Goal: Task Accomplishment & Management: Use online tool/utility

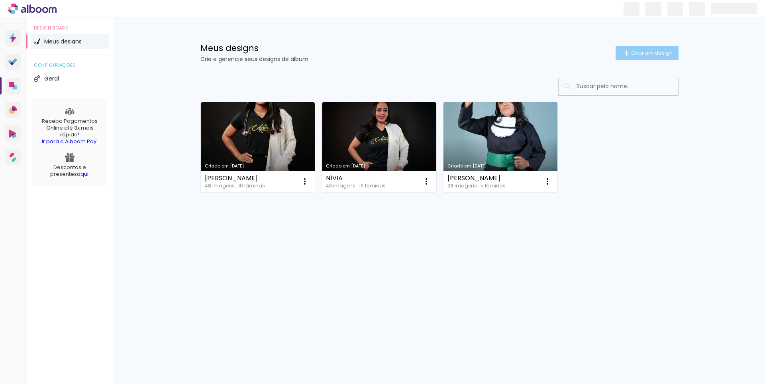
click at [644, 55] on span "Criar um design" at bounding box center [651, 52] width 41 height 5
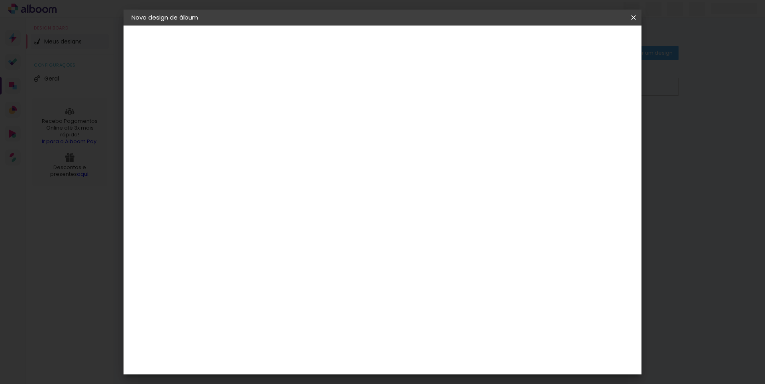
click at [262, 106] on input at bounding box center [262, 107] width 0 height 12
click at [262, 106] on input "renato formatura" at bounding box center [262, 107] width 0 height 12
type input "[PERSON_NAME]"
type paper-input "[PERSON_NAME]"
click at [0, 0] on slot "Avançar" at bounding box center [0, 0] width 0 height 0
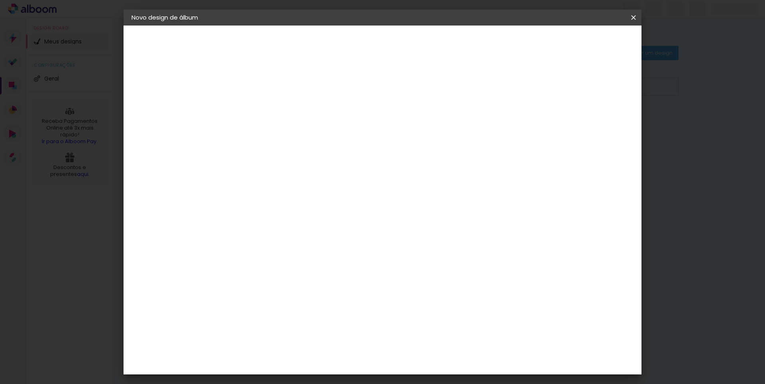
scroll to position [1634, 0]
click at [0, 0] on slot "Avançar" at bounding box center [0, 0] width 0 height 0
click at [316, 269] on span "20 × 20" at bounding box center [297, 277] width 37 height 16
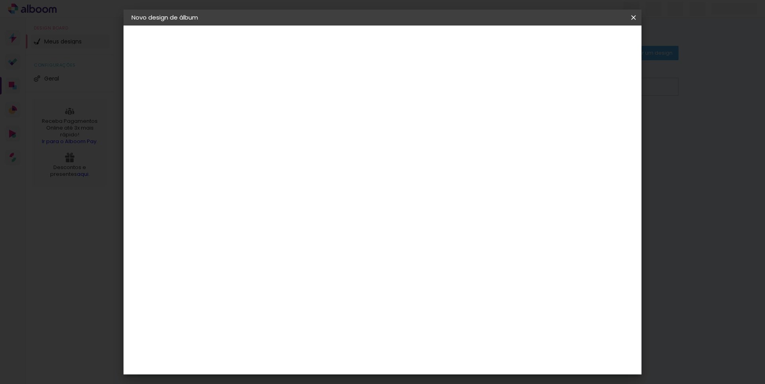
click at [0, 0] on slot "Avançar" at bounding box center [0, 0] width 0 height 0
click at [592, 37] on paper-button "Iniciar design" at bounding box center [566, 42] width 52 height 14
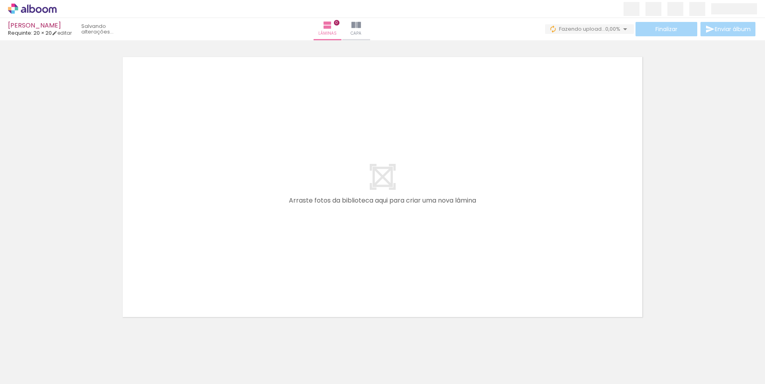
click at [544, 329] on div "Confirmar Cancelar" at bounding box center [382, 183] width 765 height 307
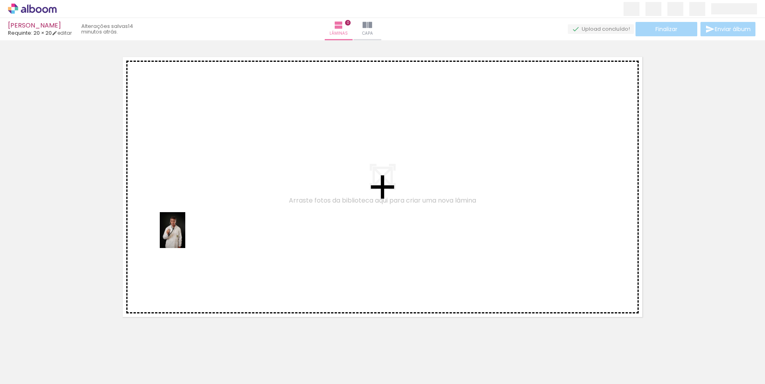
drag, startPoint x: 122, startPoint y: 369, endPoint x: 184, endPoint y: 236, distance: 146.2
click at [184, 236] on quentale-workspace at bounding box center [382, 192] width 765 height 384
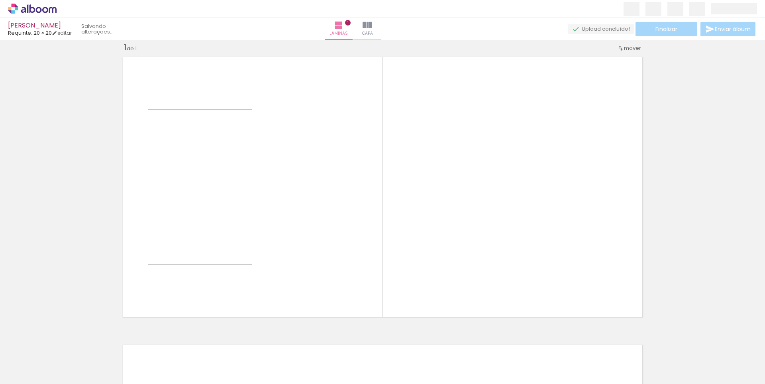
scroll to position [10, 0]
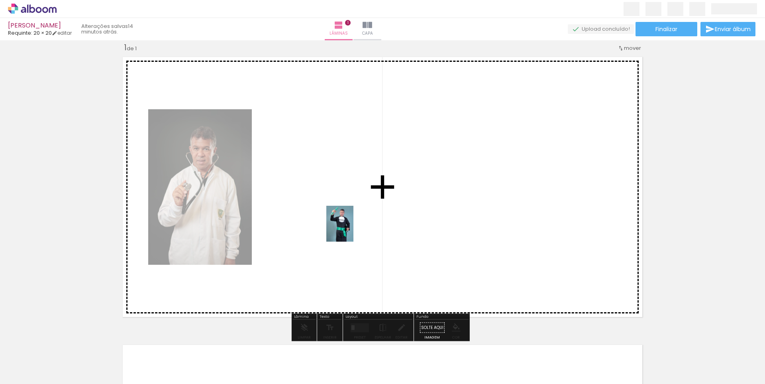
drag, startPoint x: 163, startPoint y: 368, endPoint x: 350, endPoint y: 230, distance: 232.8
click at [350, 230] on quentale-workspace at bounding box center [382, 192] width 765 height 384
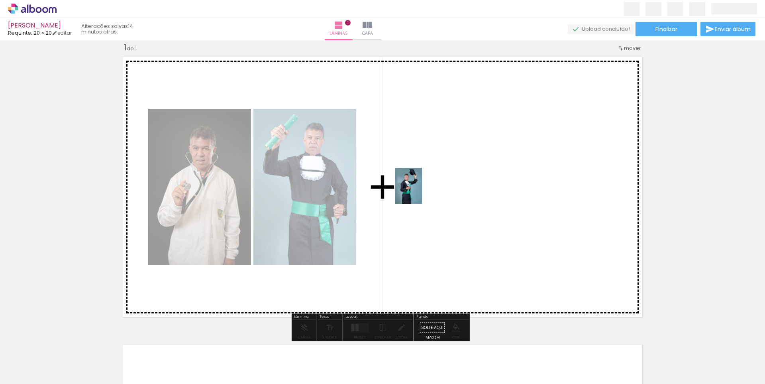
drag, startPoint x: 212, startPoint y: 367, endPoint x: 419, endPoint y: 192, distance: 272.0
click at [419, 192] on quentale-workspace at bounding box center [382, 192] width 765 height 384
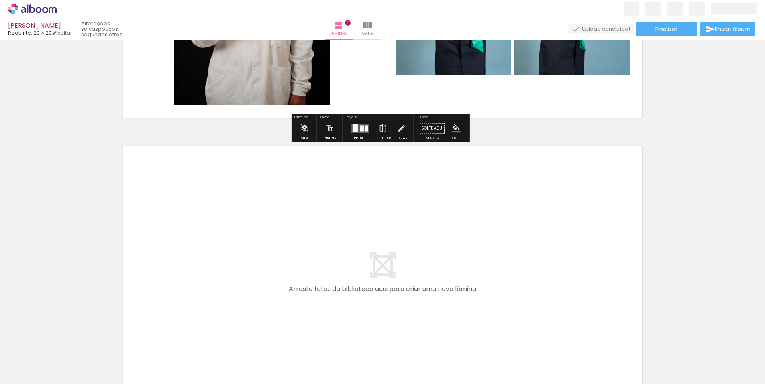
scroll to position [313, 0]
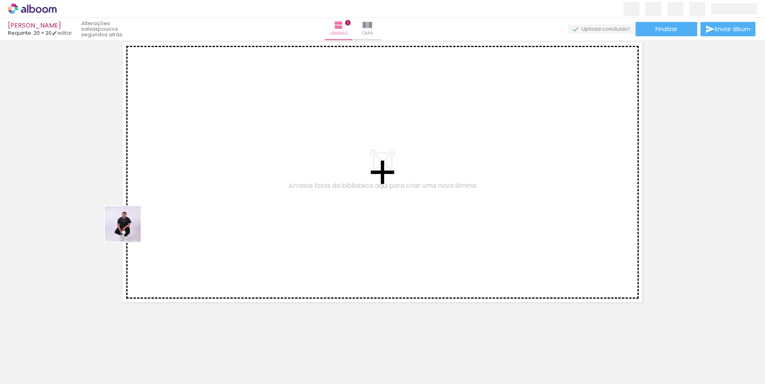
drag, startPoint x: 98, startPoint y: 357, endPoint x: 159, endPoint y: 220, distance: 149.6
click at [143, 196] on quentale-workspace at bounding box center [382, 192] width 765 height 384
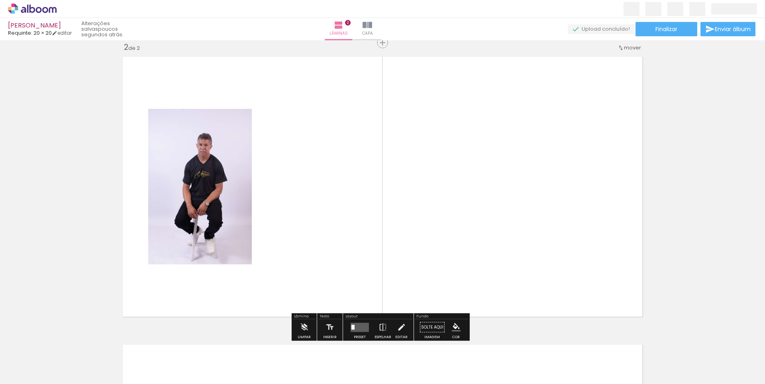
scroll to position [298, 0]
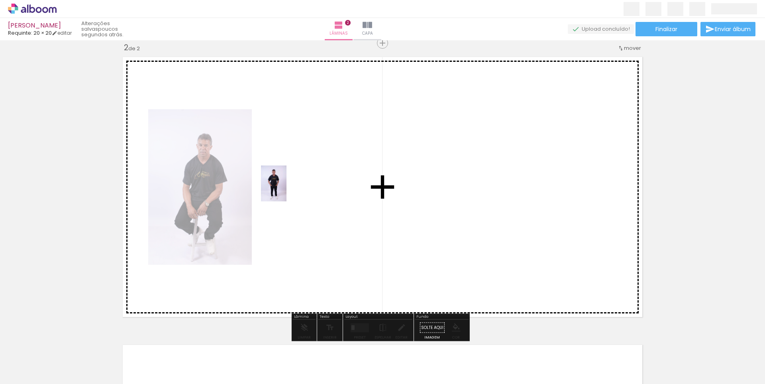
drag, startPoint x: 140, startPoint y: 357, endPoint x: 285, endPoint y: 189, distance: 221.5
click at [285, 189] on quentale-workspace at bounding box center [382, 192] width 765 height 384
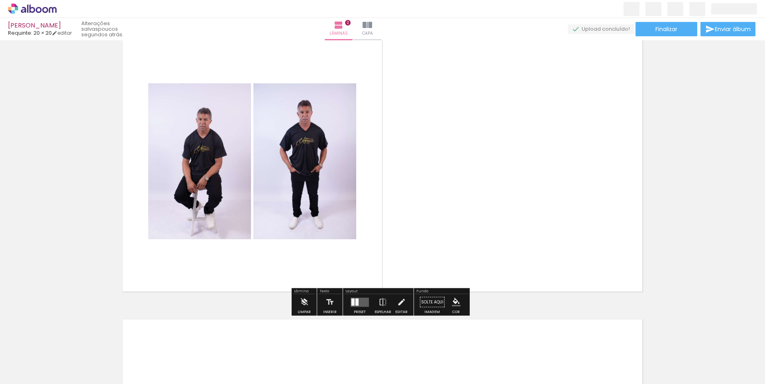
scroll to position [338, 0]
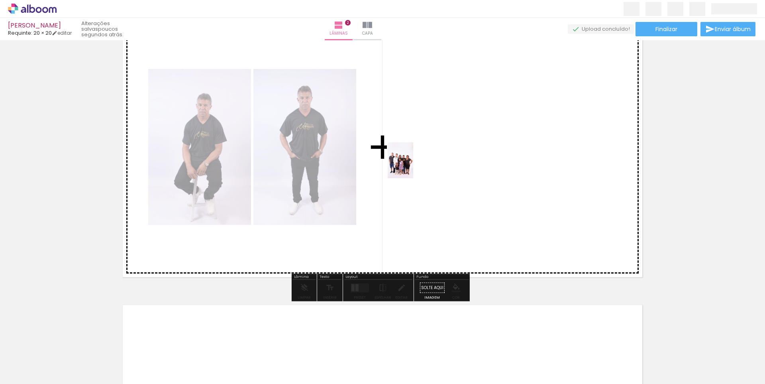
drag, startPoint x: 179, startPoint y: 365, endPoint x: 412, endPoint y: 166, distance: 305.8
click at [412, 166] on quentale-workspace at bounding box center [382, 192] width 765 height 384
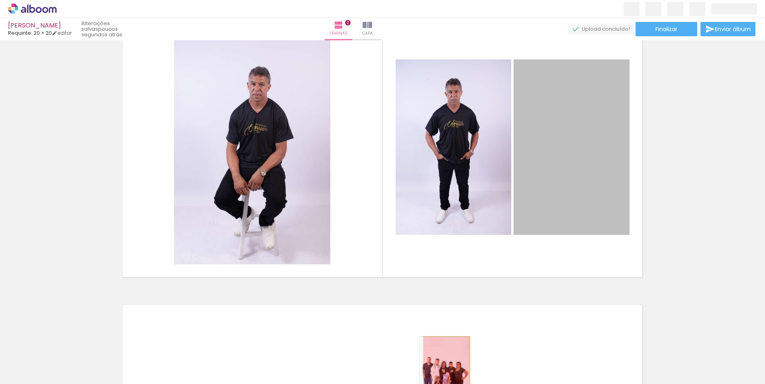
drag, startPoint x: 564, startPoint y: 180, endPoint x: 443, endPoint y: 371, distance: 226.2
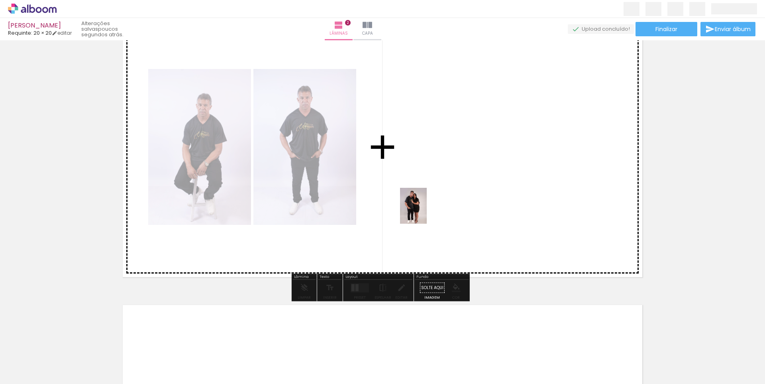
drag, startPoint x: 362, startPoint y: 366, endPoint x: 424, endPoint y: 212, distance: 166.5
click at [424, 212] on quentale-workspace at bounding box center [382, 192] width 765 height 384
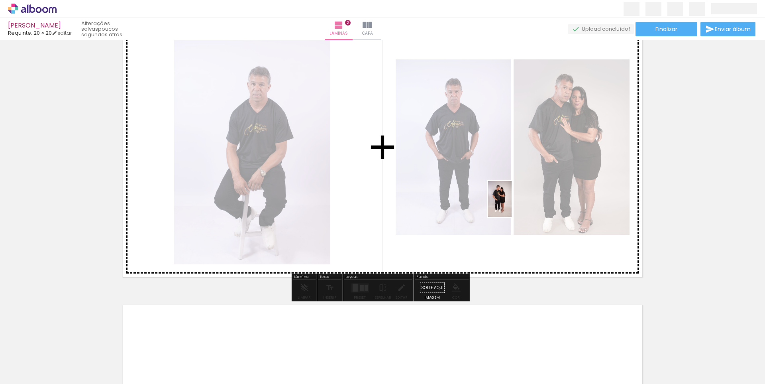
drag, startPoint x: 404, startPoint y: 361, endPoint x: 512, endPoint y: 205, distance: 189.3
click at [512, 205] on quentale-workspace at bounding box center [382, 192] width 765 height 384
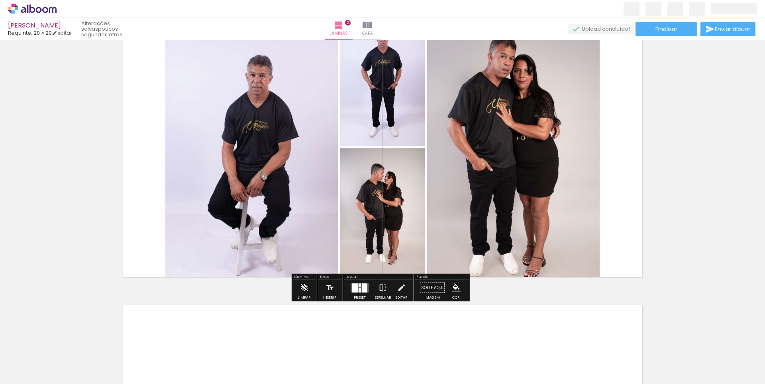
click at [355, 286] on div at bounding box center [355, 287] width 6 height 9
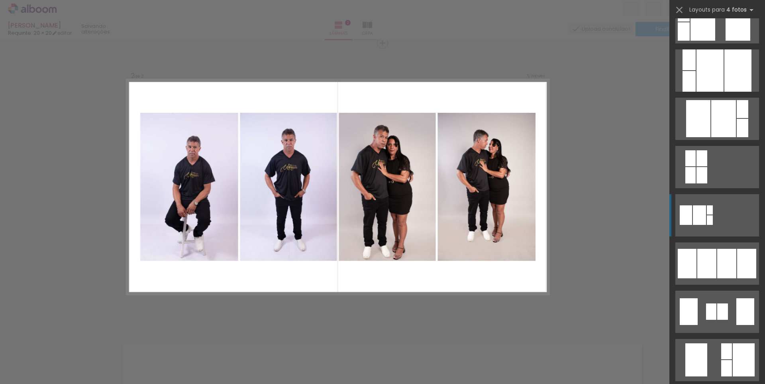
scroll to position [438, 0]
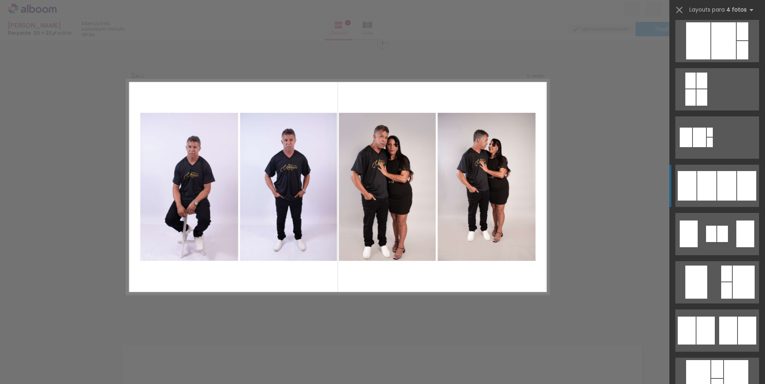
click at [740, 182] on div at bounding box center [746, 185] width 19 height 29
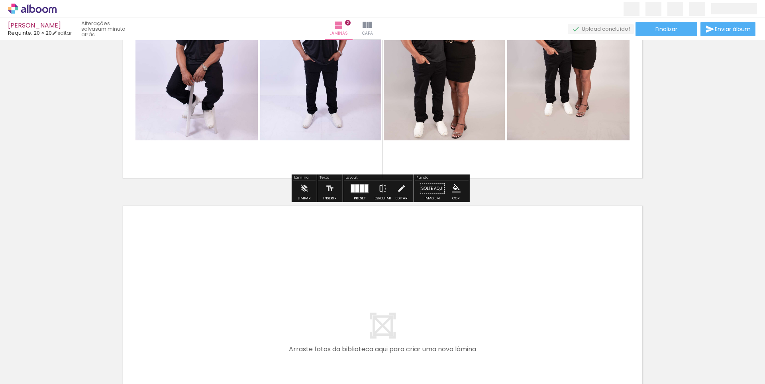
scroll to position [457, 0]
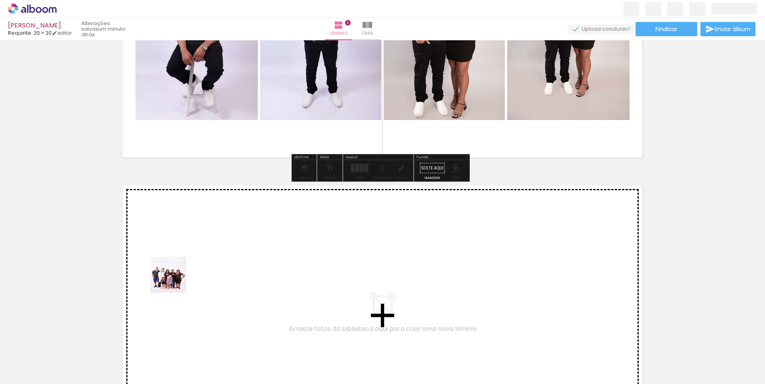
drag, startPoint x: 181, startPoint y: 355, endPoint x: 174, endPoint y: 280, distance: 75.7
click at [174, 280] on quentale-workspace at bounding box center [382, 192] width 765 height 384
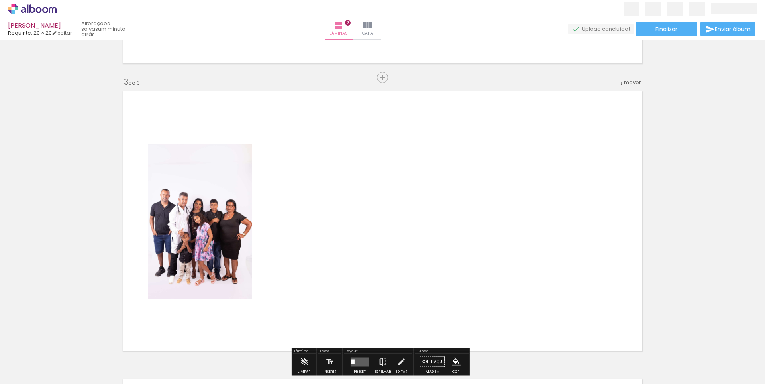
scroll to position [586, 0]
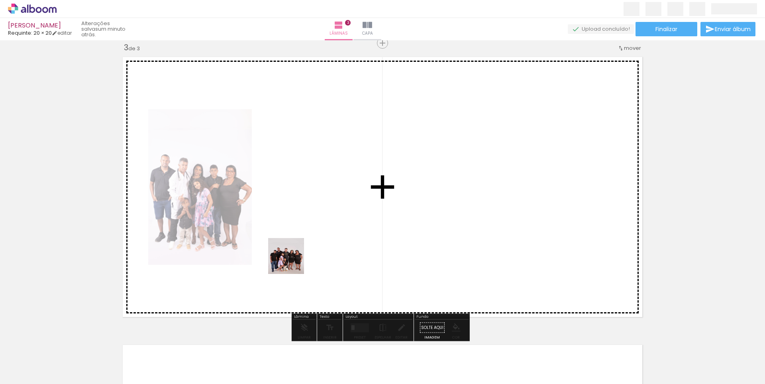
drag, startPoint x: 277, startPoint y: 363, endPoint x: 294, endPoint y: 253, distance: 112.2
click at [294, 253] on quentale-workspace at bounding box center [382, 192] width 765 height 384
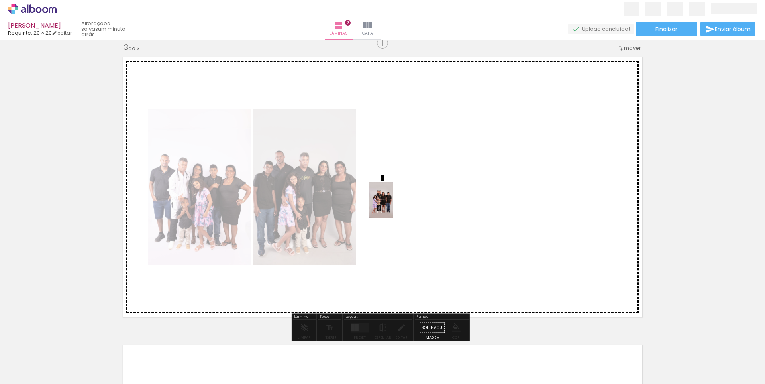
drag, startPoint x: 316, startPoint y: 361, endPoint x: 393, endPoint y: 206, distance: 173.4
click at [393, 206] on quentale-workspace at bounding box center [382, 192] width 765 height 384
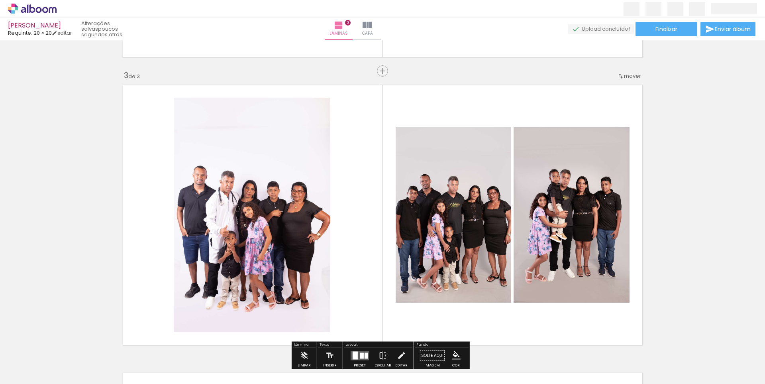
scroll to position [717, 0]
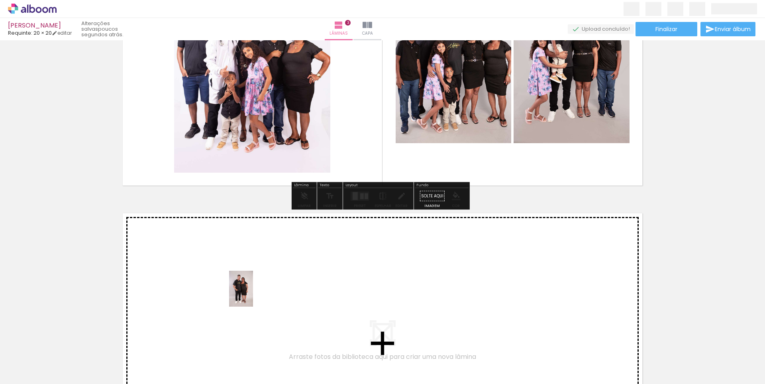
drag, startPoint x: 330, startPoint y: 318, endPoint x: 253, endPoint y: 294, distance: 80.7
click at [253, 294] on quentale-workspace at bounding box center [382, 192] width 765 height 384
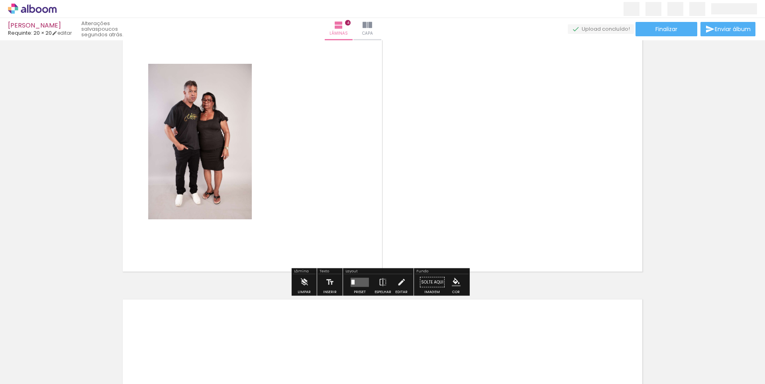
scroll to position [953, 0]
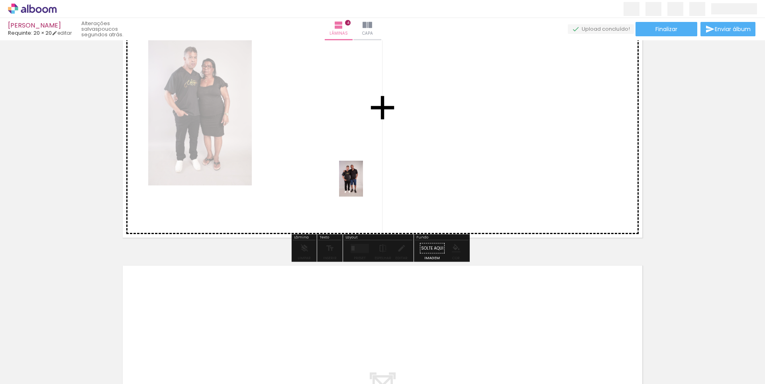
drag, startPoint x: 430, startPoint y: 261, endPoint x: 363, endPoint y: 184, distance: 102.2
click at [363, 184] on quentale-workspace at bounding box center [382, 192] width 765 height 384
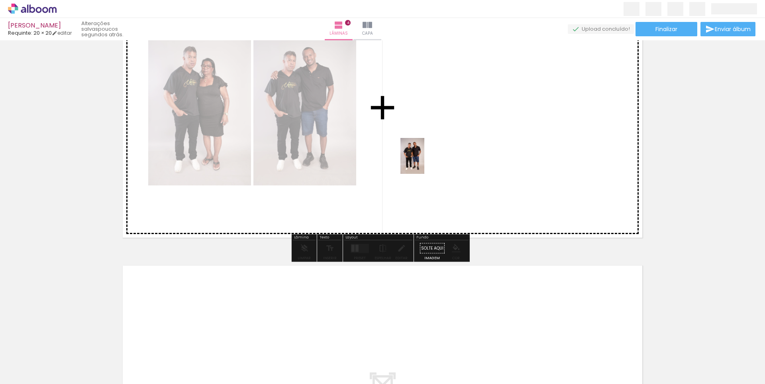
drag, startPoint x: 536, startPoint y: 358, endPoint x: 424, endPoint y: 162, distance: 225.6
click at [424, 162] on quentale-workspace at bounding box center [382, 192] width 765 height 384
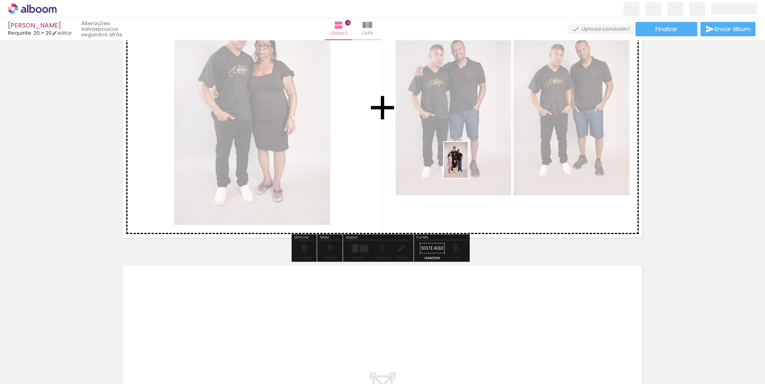
drag, startPoint x: 535, startPoint y: 273, endPoint x: 468, endPoint y: 166, distance: 126.7
click at [468, 166] on quentale-workspace at bounding box center [382, 192] width 765 height 384
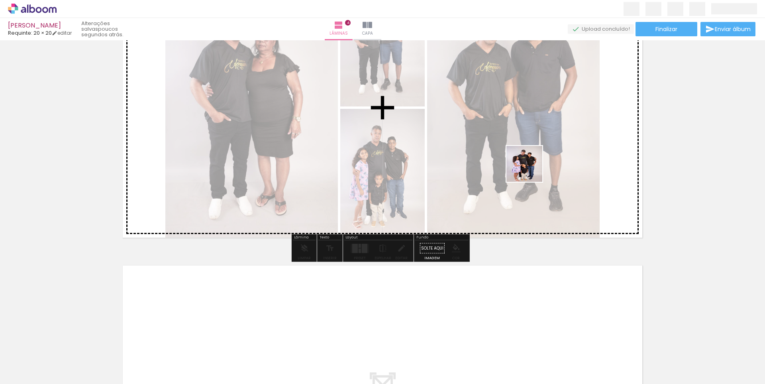
drag, startPoint x: 630, startPoint y: 366, endPoint x: 524, endPoint y: 161, distance: 230.6
click at [524, 161] on quentale-workspace at bounding box center [382, 192] width 765 height 384
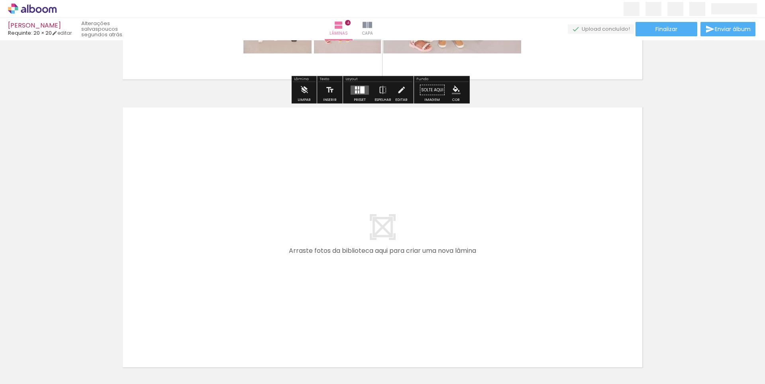
scroll to position [1112, 0]
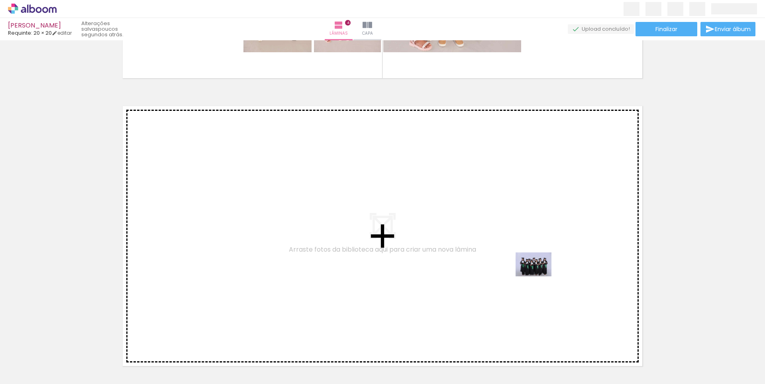
drag, startPoint x: 632, startPoint y: 318, endPoint x: 540, endPoint y: 276, distance: 101.3
click at [540, 276] on quentale-workspace at bounding box center [382, 192] width 765 height 384
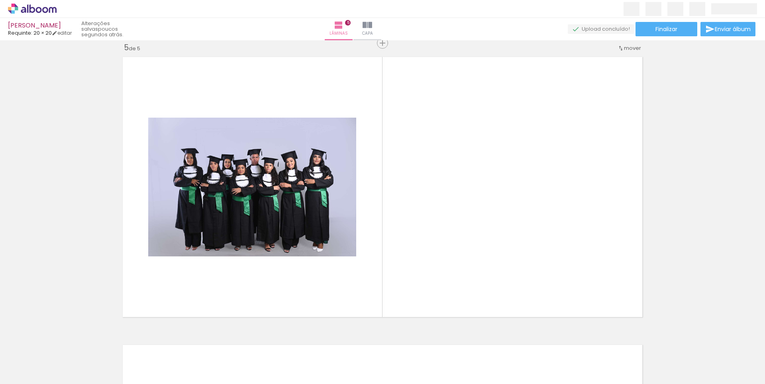
scroll to position [0, 122]
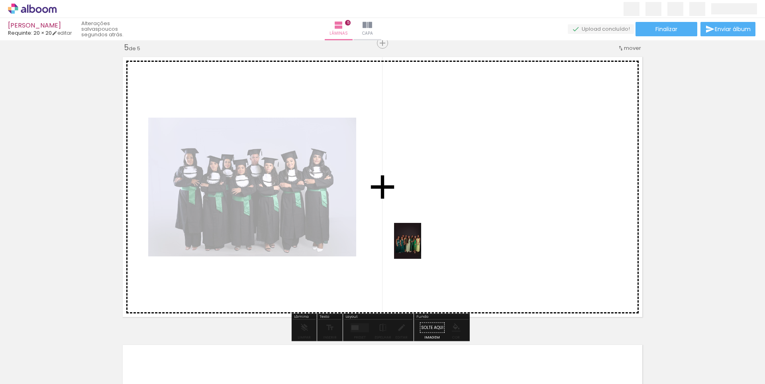
drag, startPoint x: 273, startPoint y: 365, endPoint x: 418, endPoint y: 247, distance: 187.1
click at [418, 247] on quentale-workspace at bounding box center [382, 192] width 765 height 384
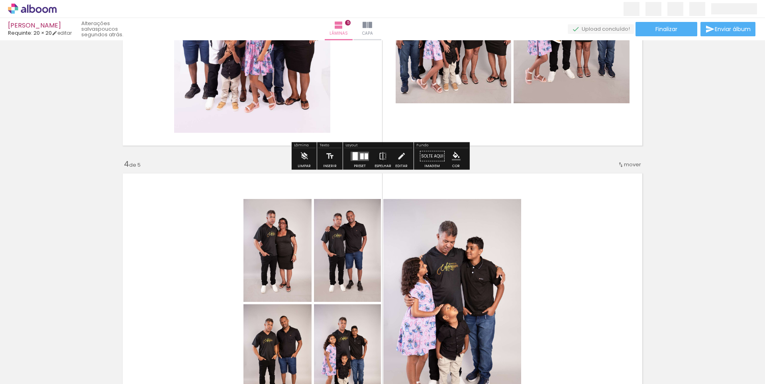
scroll to position [916, 0]
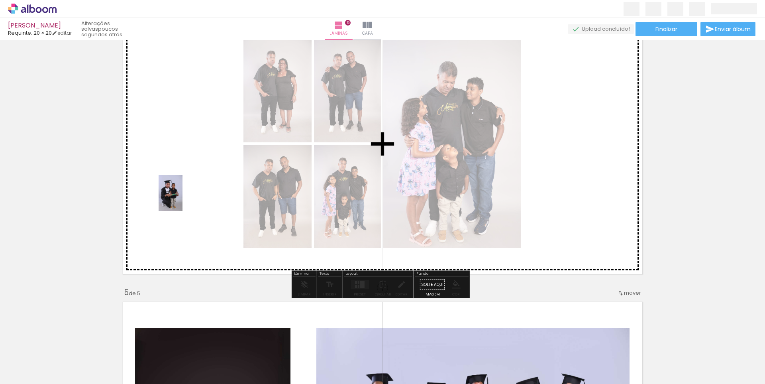
drag, startPoint x: 291, startPoint y: 275, endPoint x: 181, endPoint y: 197, distance: 134.3
click at [181, 197] on quentale-workspace at bounding box center [382, 192] width 765 height 384
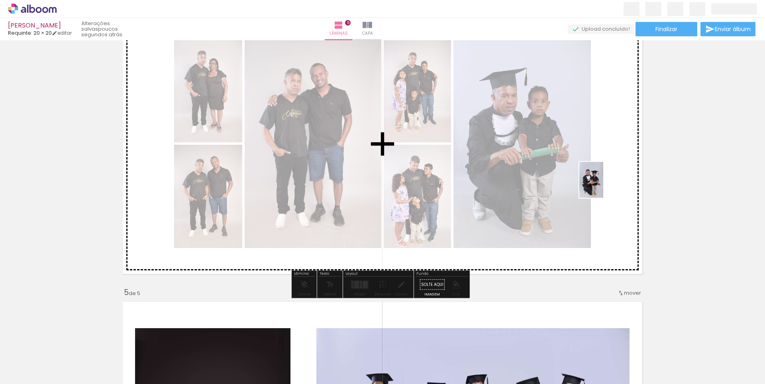
drag, startPoint x: 471, startPoint y: 348, endPoint x: 603, endPoint y: 186, distance: 209.6
click at [603, 186] on quentale-workspace at bounding box center [382, 192] width 765 height 384
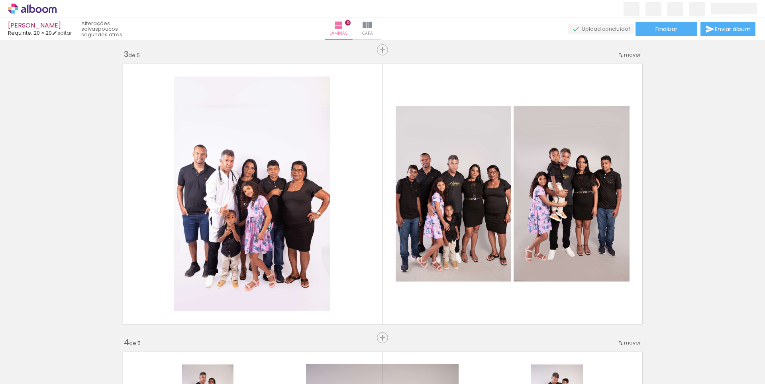
scroll to position [558, 0]
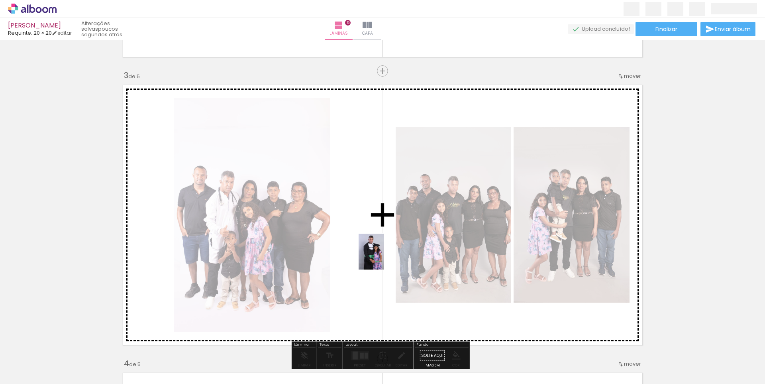
drag, startPoint x: 512, startPoint y: 361, endPoint x: 383, endPoint y: 257, distance: 166.2
click at [383, 257] on quentale-workspace at bounding box center [382, 192] width 765 height 384
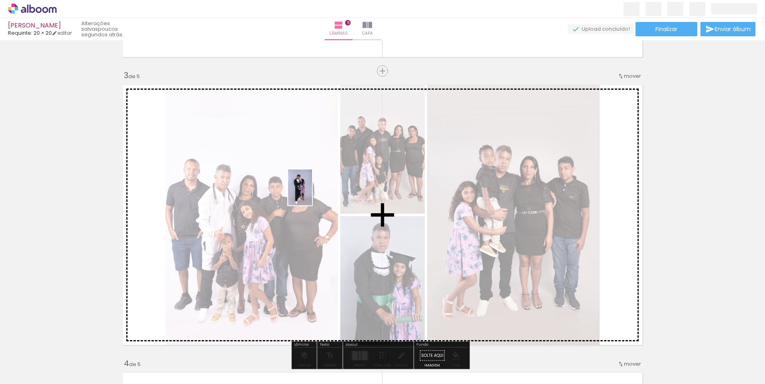
drag, startPoint x: 557, startPoint y: 363, endPoint x: 312, endPoint y: 193, distance: 297.8
click at [312, 193] on quentale-workspace at bounding box center [382, 192] width 765 height 384
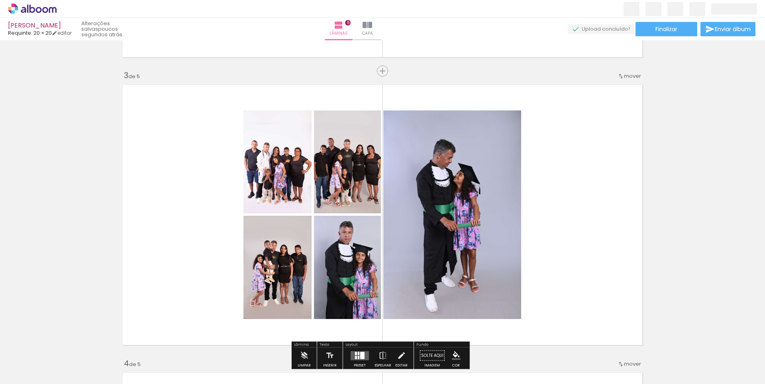
scroll to position [359, 0]
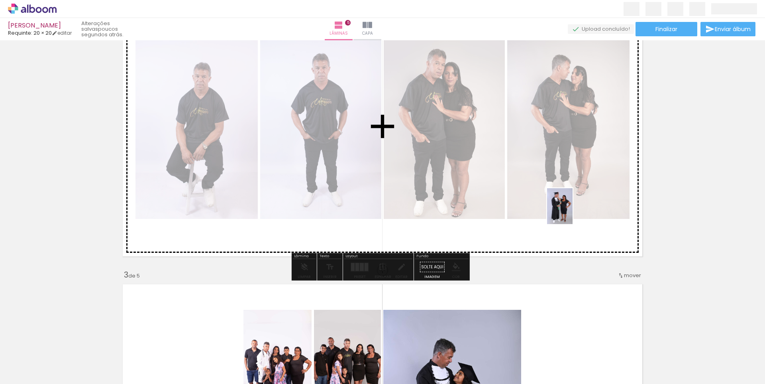
drag, startPoint x: 738, startPoint y: 358, endPoint x: 571, endPoint y: 212, distance: 222.0
click at [571, 212] on quentale-workspace at bounding box center [382, 192] width 765 height 384
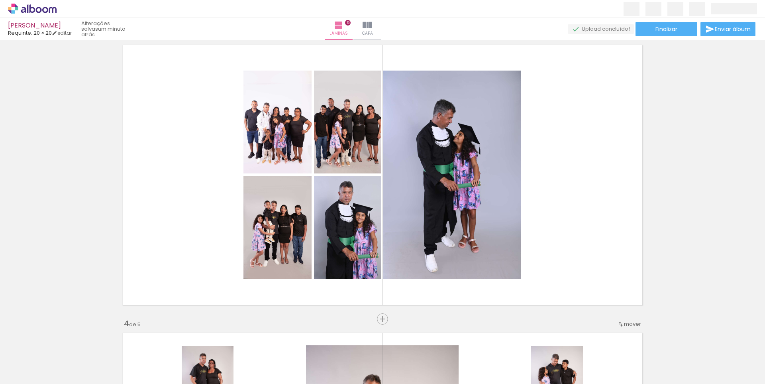
scroll to position [558, 0]
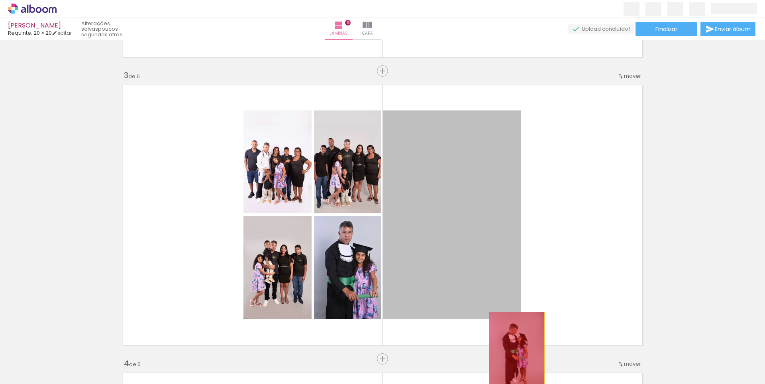
drag, startPoint x: 473, startPoint y: 210, endPoint x: 514, endPoint y: 353, distance: 148.8
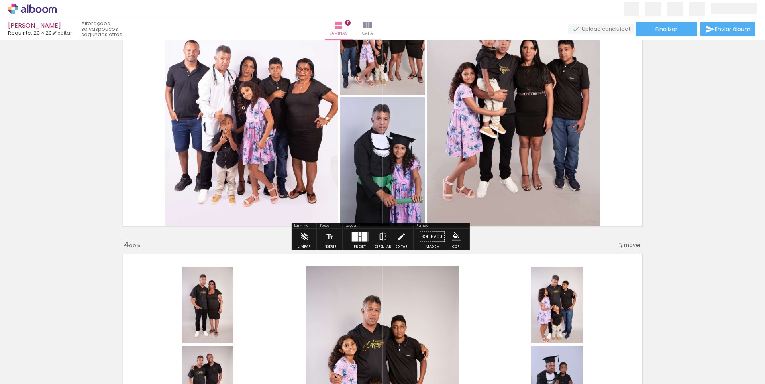
scroll to position [677, 0]
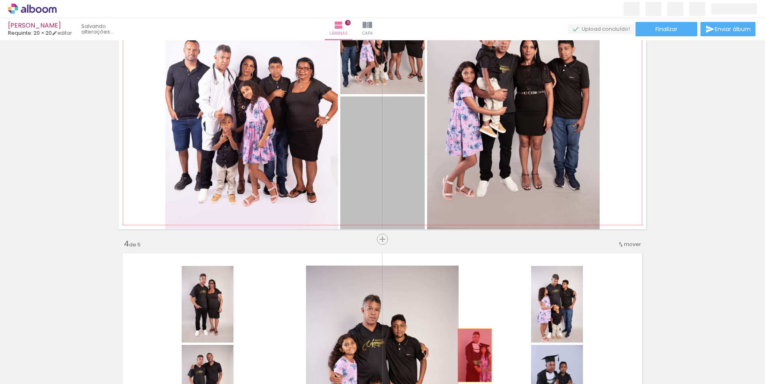
drag, startPoint x: 390, startPoint y: 181, endPoint x: 472, endPoint y: 358, distance: 195.0
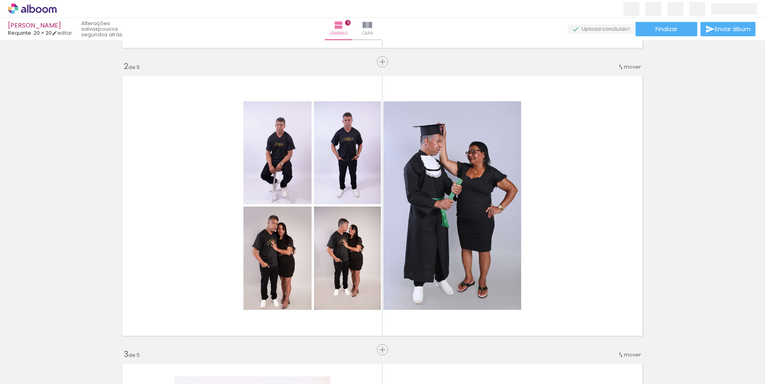
scroll to position [279, 0]
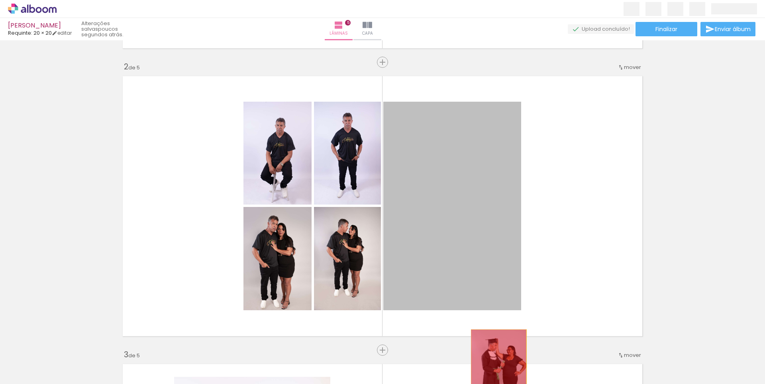
drag, startPoint x: 463, startPoint y: 231, endPoint x: 496, endPoint y: 371, distance: 143.5
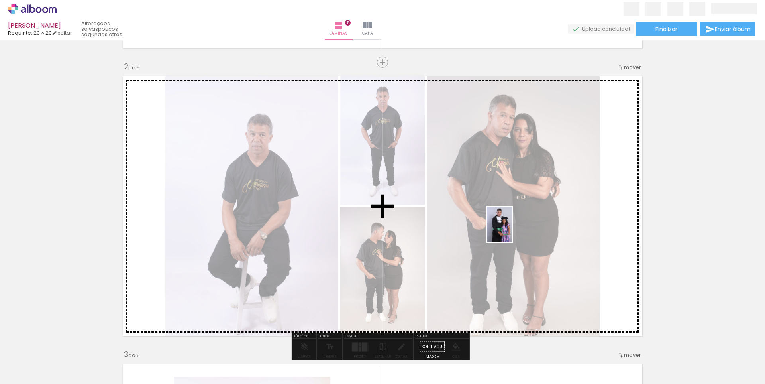
drag, startPoint x: 515, startPoint y: 338, endPoint x: 511, endPoint y: 230, distance: 108.1
click at [511, 230] on quentale-workspace at bounding box center [382, 192] width 765 height 384
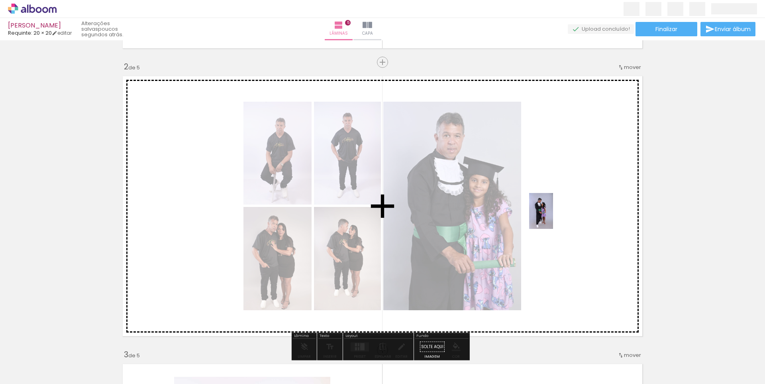
drag, startPoint x: 563, startPoint y: 357, endPoint x: 553, endPoint y: 217, distance: 141.0
click at [553, 217] on quentale-workspace at bounding box center [382, 192] width 765 height 384
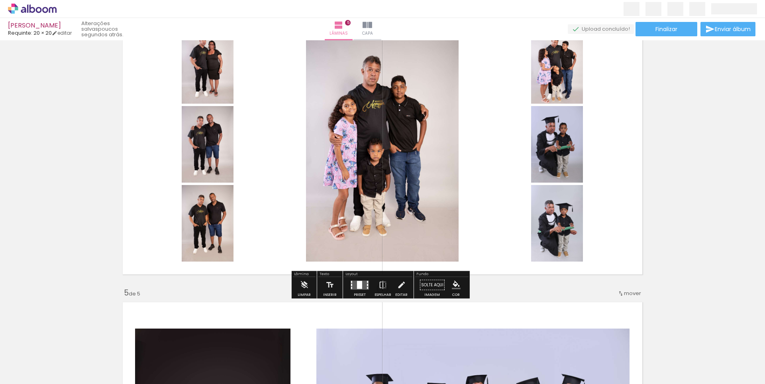
scroll to position [916, 0]
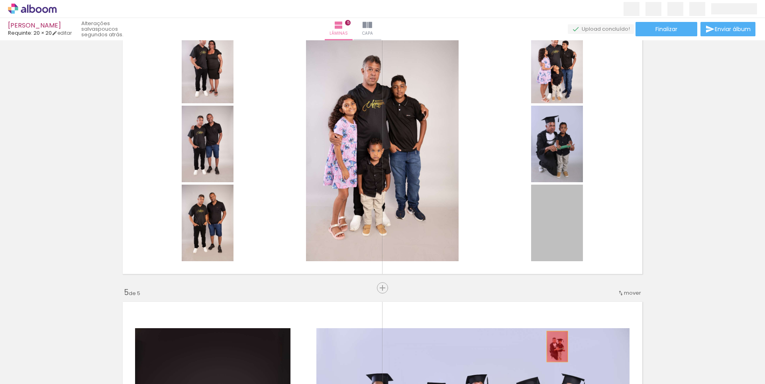
drag, startPoint x: 557, startPoint y: 221, endPoint x: 554, endPoint y: 364, distance: 143.1
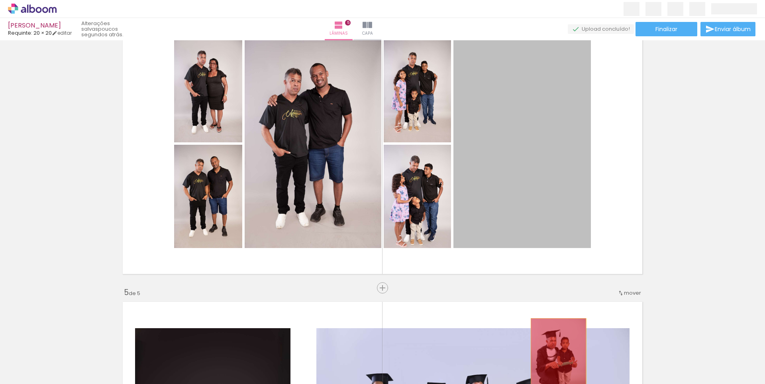
drag, startPoint x: 554, startPoint y: 278, endPoint x: 555, endPoint y: 360, distance: 81.7
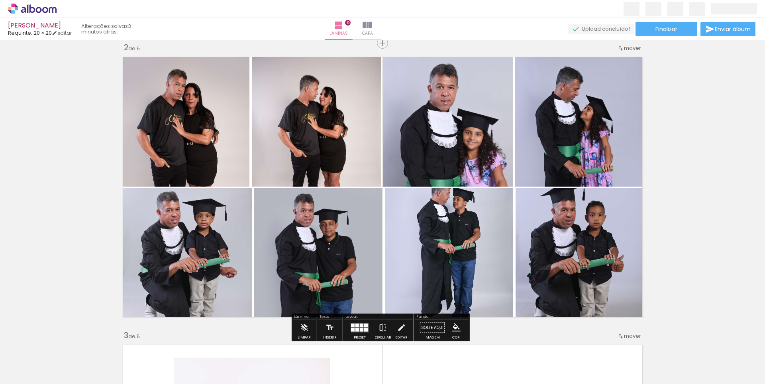
scroll to position [0, 418]
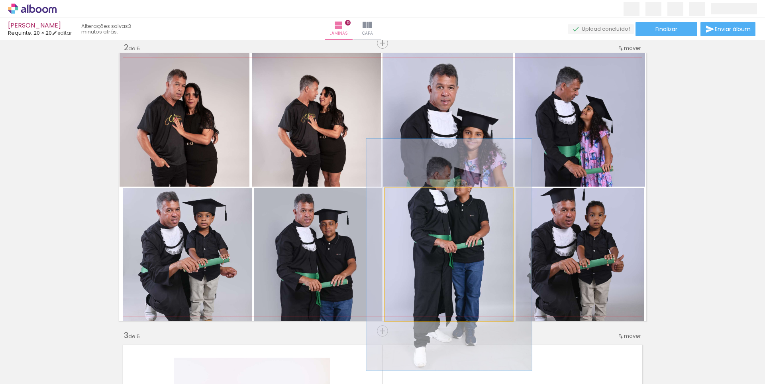
drag, startPoint x: 0, startPoint y: 0, endPoint x: 409, endPoint y: 199, distance: 455.0
type paper-slider "130"
click at [409, 199] on div at bounding box center [411, 196] width 7 height 7
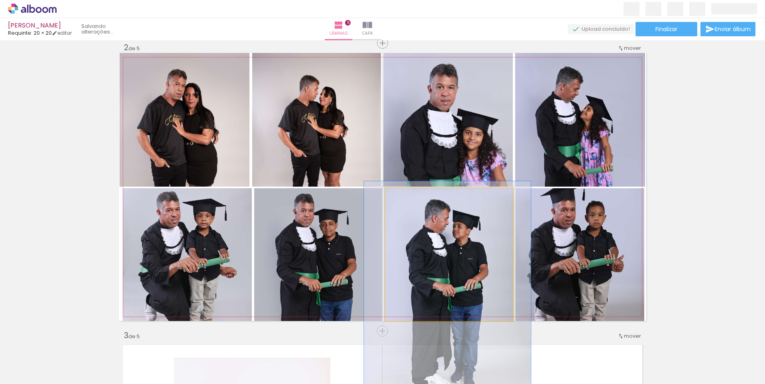
drag, startPoint x: 446, startPoint y: 230, endPoint x: 445, endPoint y: 273, distance: 43.5
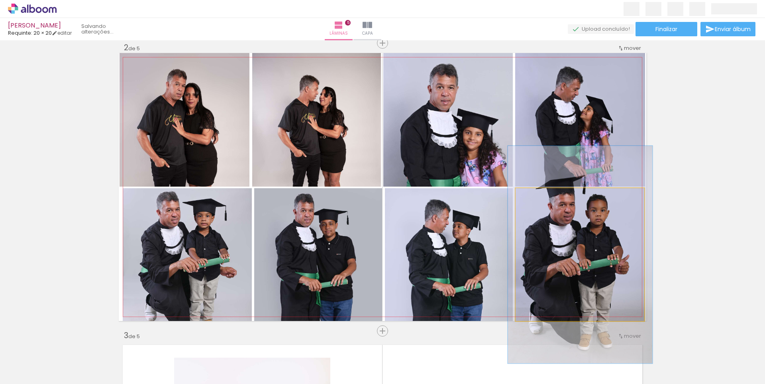
type paper-slider "112"
click at [537, 199] on div at bounding box center [537, 196] width 13 height 13
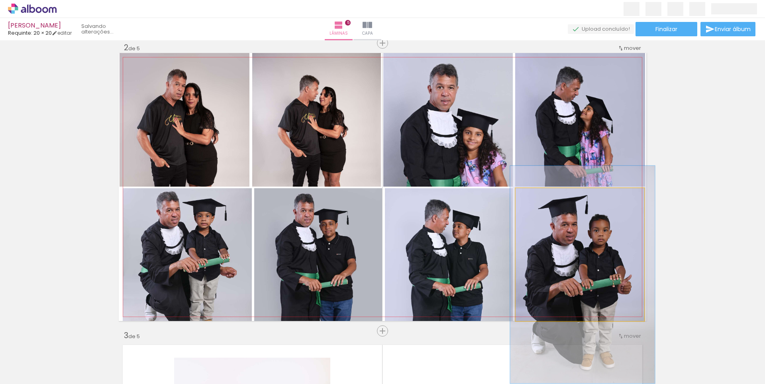
drag, startPoint x: 575, startPoint y: 238, endPoint x: 577, endPoint y: 258, distance: 20.1
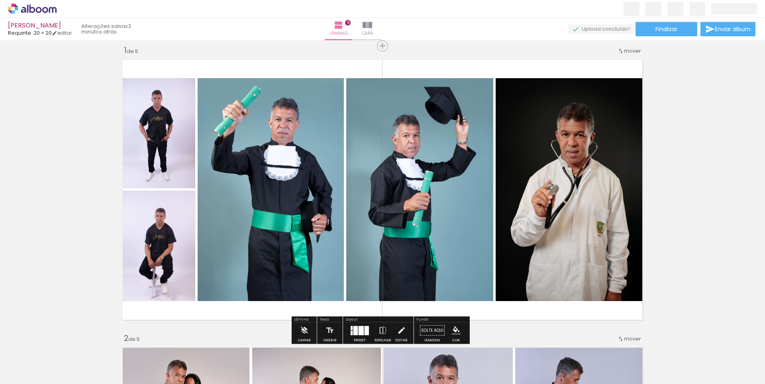
scroll to position [0, 0]
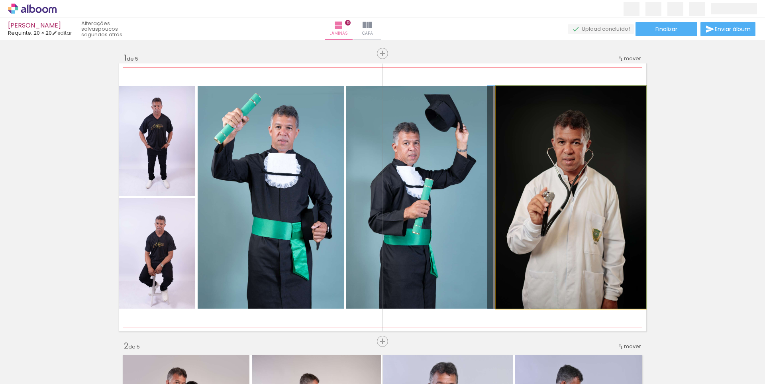
drag, startPoint x: 554, startPoint y: 186, endPoint x: 548, endPoint y: 186, distance: 5.6
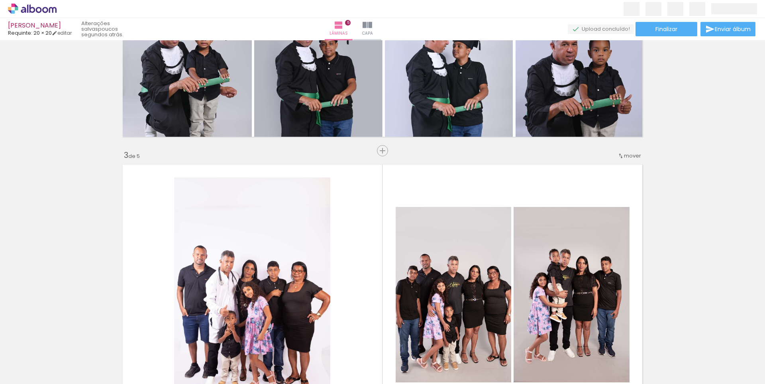
scroll to position [598, 0]
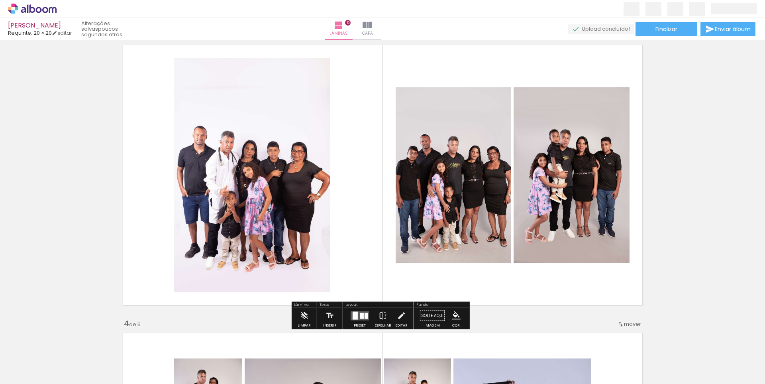
click at [358, 314] on quentale-layouter at bounding box center [360, 315] width 18 height 9
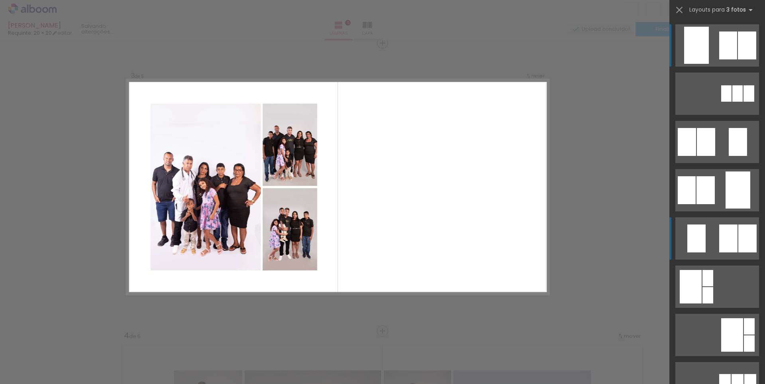
scroll to position [159, 0]
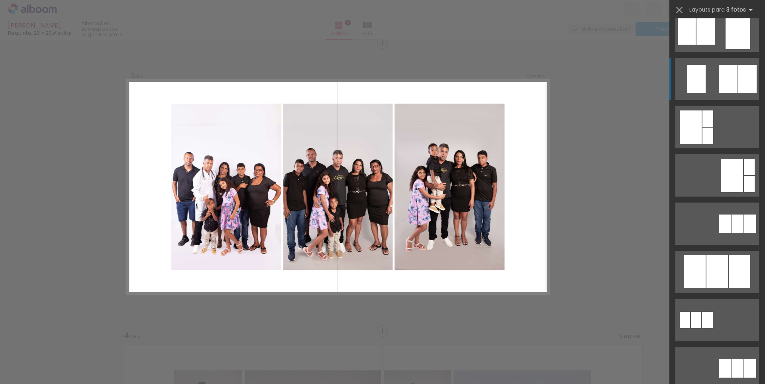
click at [701, 259] on div at bounding box center [695, 271] width 22 height 33
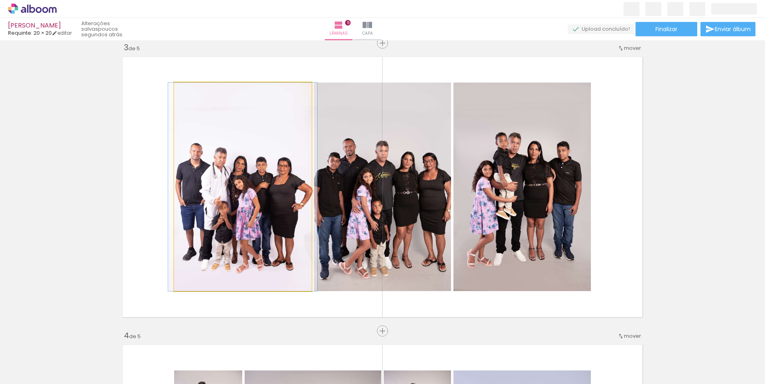
click at [261, 201] on quentale-photo at bounding box center [242, 186] width 137 height 208
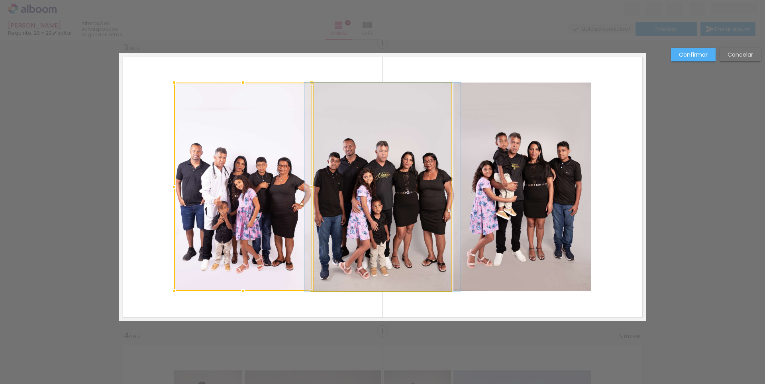
click at [355, 199] on quentale-photo at bounding box center [382, 186] width 137 height 208
click at [493, 193] on quentale-photo at bounding box center [521, 186] width 137 height 208
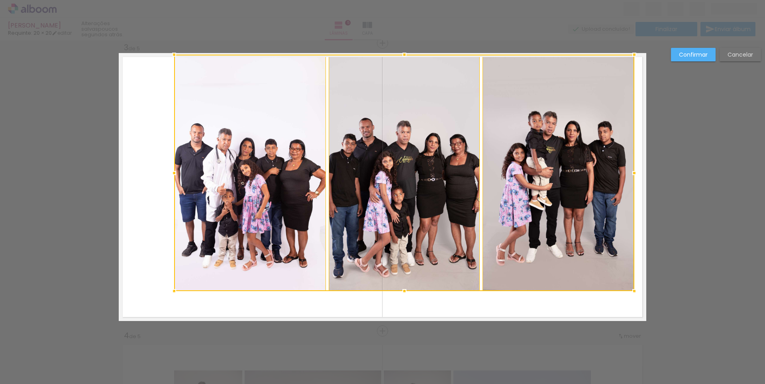
drag, startPoint x: 589, startPoint y: 81, endPoint x: 651, endPoint y: 56, distance: 67.0
click at [651, 56] on div "Inserir lâmina 1 de 5 Inserir lâmina 2 de 5 Inserir lâmina 3 de 5 Inserir lâmin…" at bounding box center [382, 327] width 765 height 1745
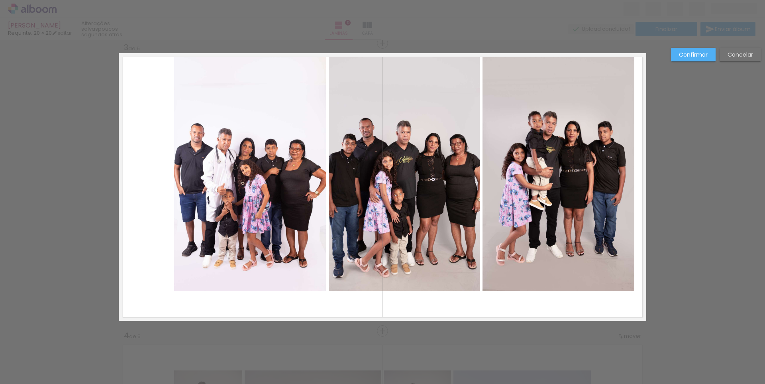
click at [276, 240] on quentale-photo at bounding box center [250, 173] width 152 height 236
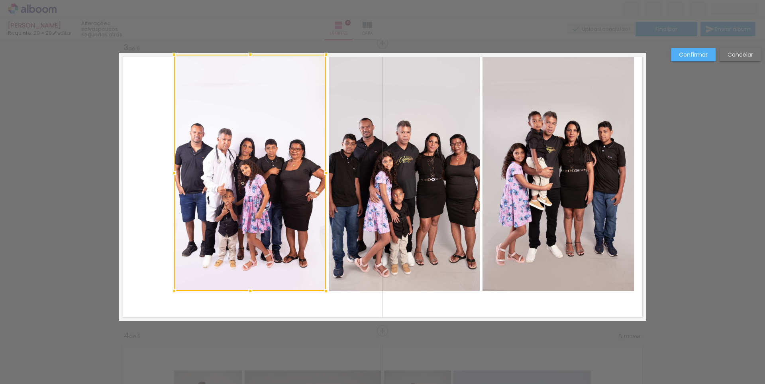
click at [359, 240] on quentale-photo at bounding box center [404, 173] width 151 height 236
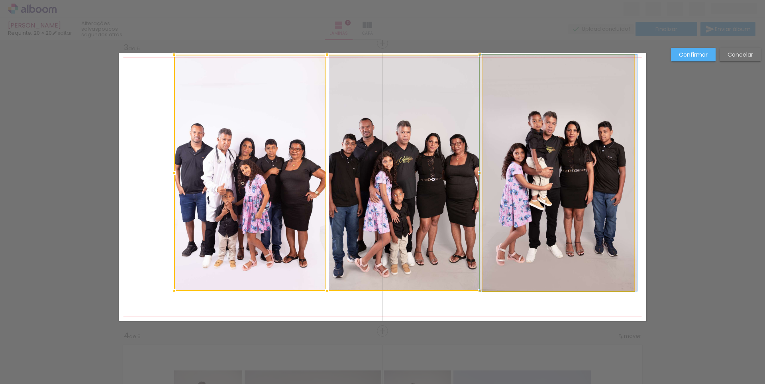
click at [536, 240] on quentale-photo at bounding box center [559, 173] width 152 height 236
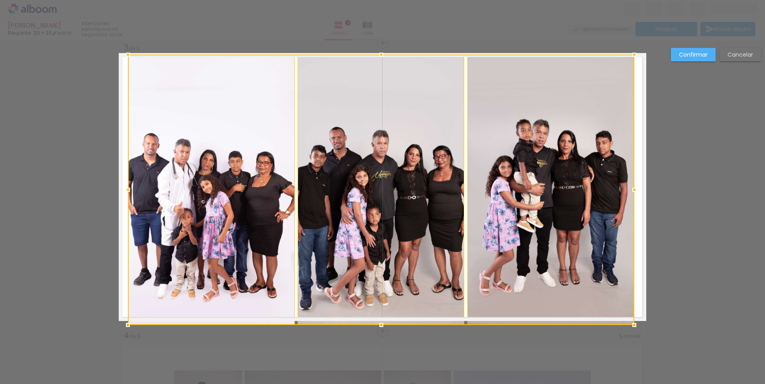
drag, startPoint x: 169, startPoint y: 290, endPoint x: 115, endPoint y: 335, distance: 70.8
click at [87, 342] on div "Inserir lâmina 1 de 5 Inserir lâmina 2 de 5 Inserir lâmina 3 de 5 Inserir lâmin…" at bounding box center [382, 327] width 765 height 1745
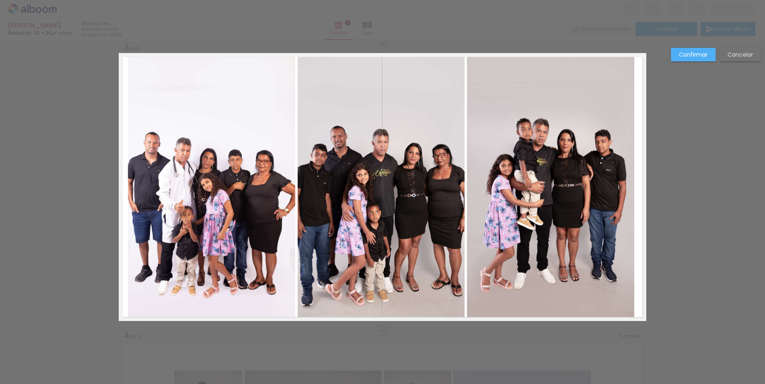
click at [228, 251] on quentale-photo at bounding box center [211, 188] width 167 height 266
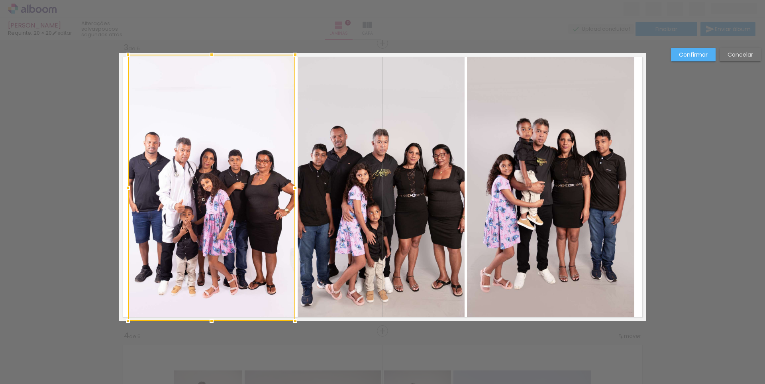
click at [371, 243] on quentale-photo at bounding box center [381, 188] width 167 height 266
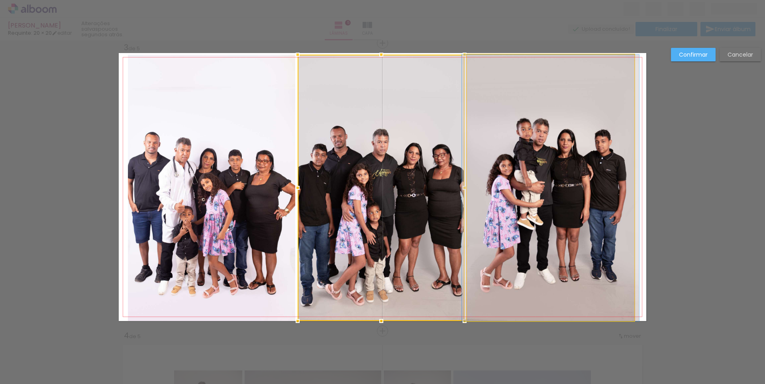
click at [524, 245] on quentale-photo at bounding box center [550, 188] width 167 height 266
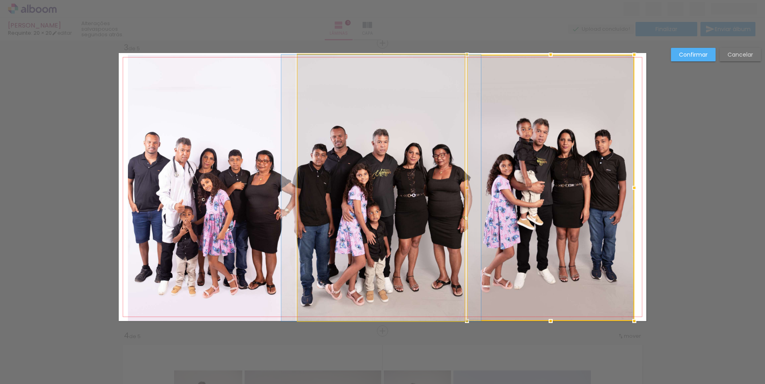
click at [395, 220] on quentale-photo at bounding box center [381, 188] width 167 height 266
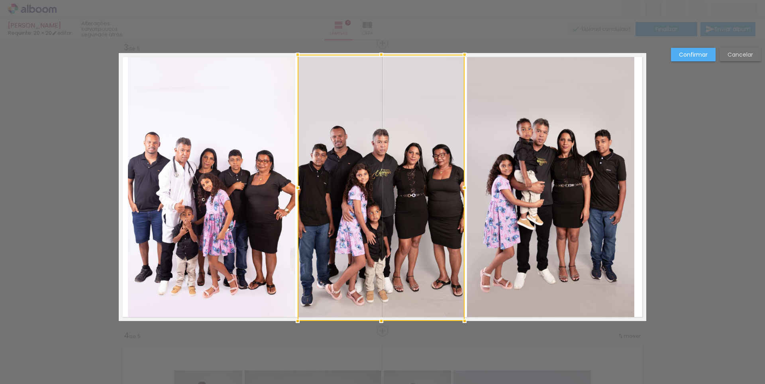
click at [231, 212] on quentale-photo at bounding box center [211, 188] width 167 height 266
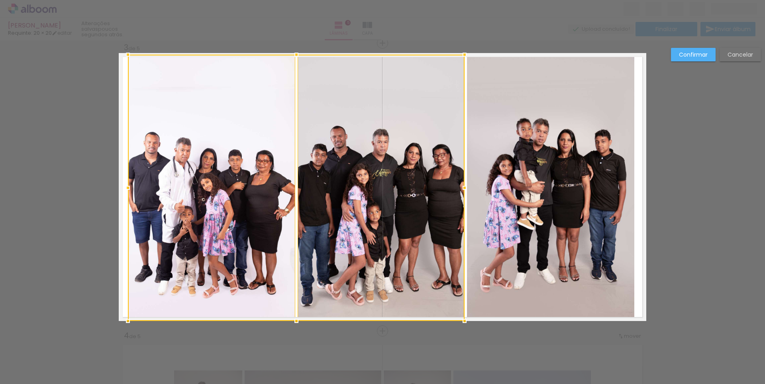
click at [526, 196] on quentale-photo at bounding box center [550, 188] width 167 height 266
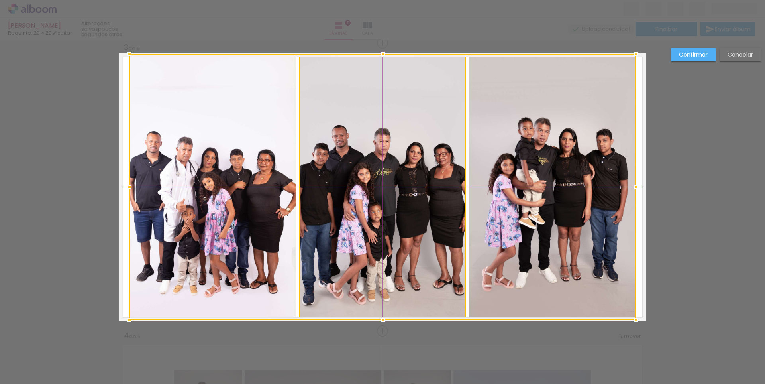
drag, startPoint x: 396, startPoint y: 199, endPoint x: 404, endPoint y: 203, distance: 9.5
click at [404, 203] on div at bounding box center [383, 187] width 506 height 266
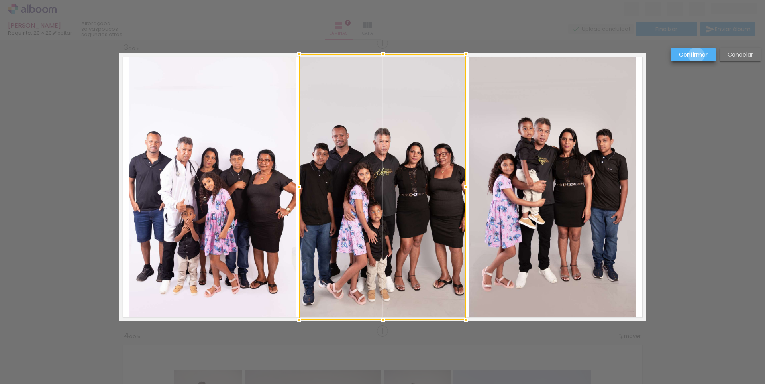
click at [0, 0] on slot "Confirmar" at bounding box center [0, 0] width 0 height 0
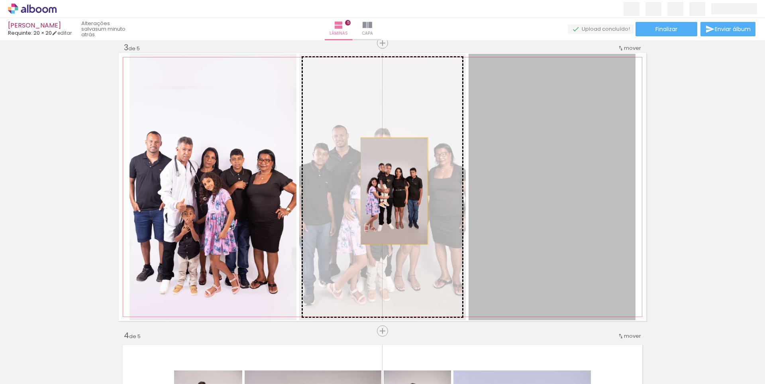
drag, startPoint x: 549, startPoint y: 188, endPoint x: 391, endPoint y: 191, distance: 157.4
click at [0, 0] on slot at bounding box center [0, 0] width 0 height 0
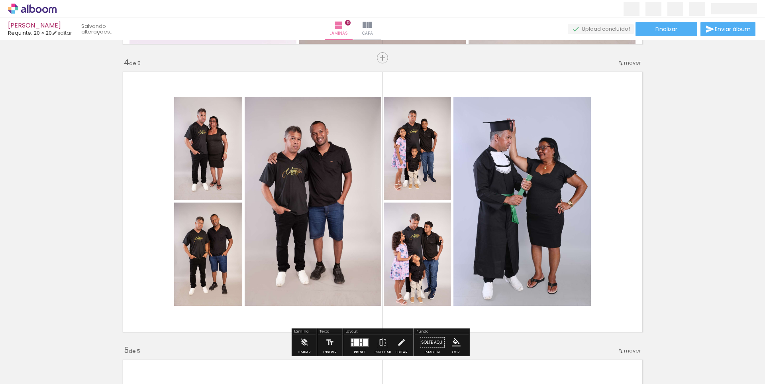
scroll to position [905, 0]
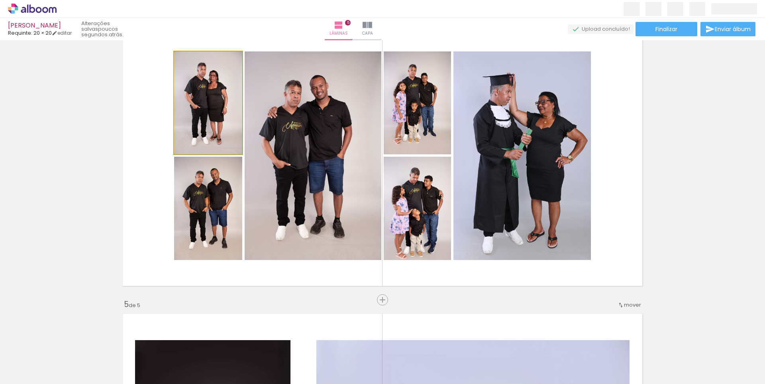
click at [210, 102] on quentale-photo at bounding box center [208, 102] width 68 height 103
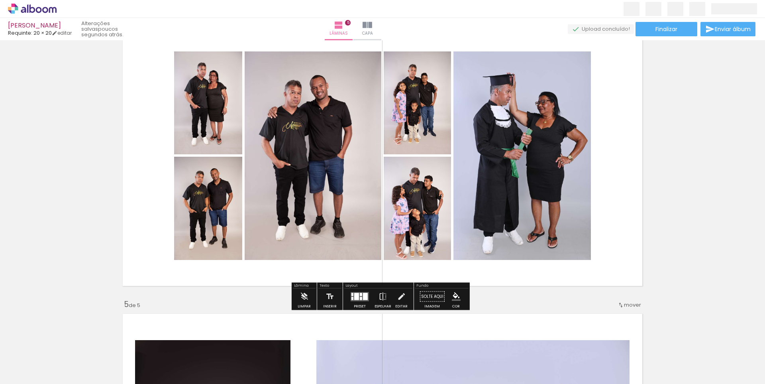
click at [210, 102] on quentale-photo at bounding box center [208, 102] width 68 height 103
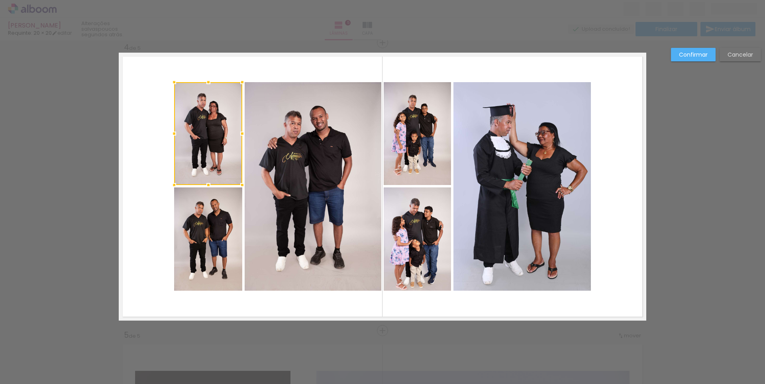
scroll to position [873, 0]
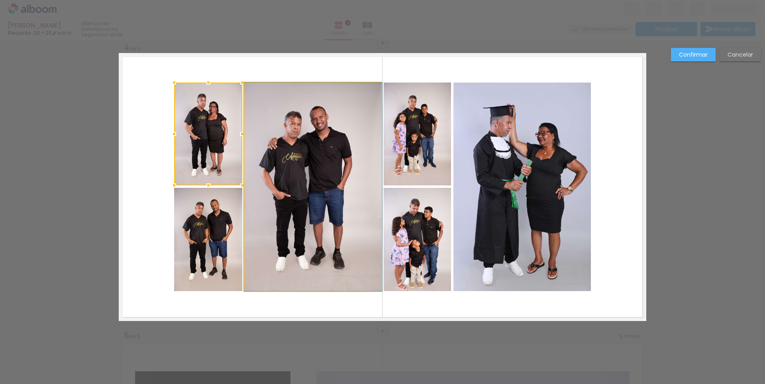
click at [270, 179] on quentale-photo at bounding box center [313, 186] width 137 height 208
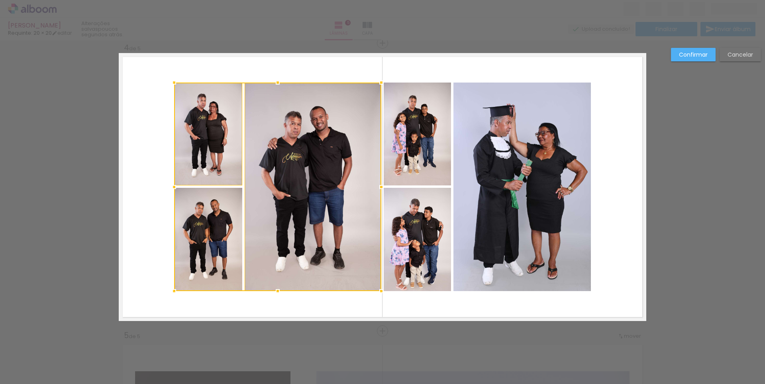
click at [409, 200] on quentale-photo at bounding box center [417, 239] width 67 height 103
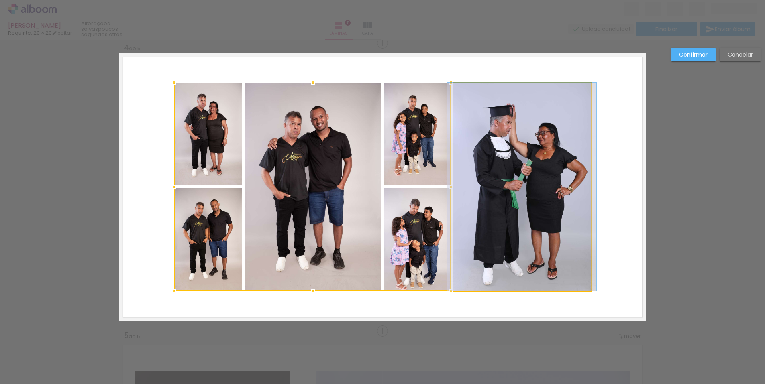
click at [496, 167] on quentale-photo at bounding box center [521, 186] width 137 height 208
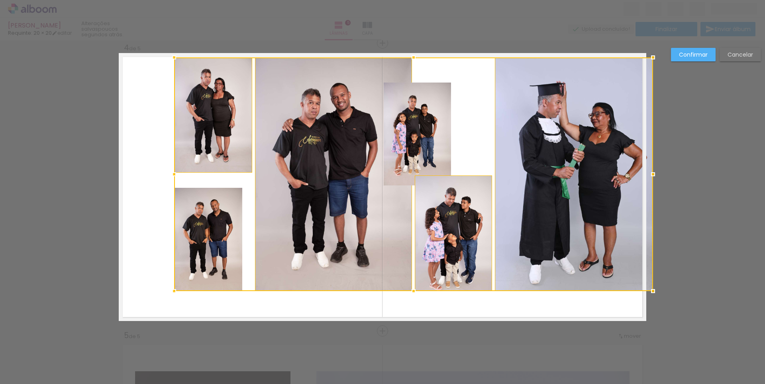
drag, startPoint x: 588, startPoint y: 82, endPoint x: 643, endPoint y: 53, distance: 62.2
click at [645, 53] on div at bounding box center [653, 57] width 16 height 16
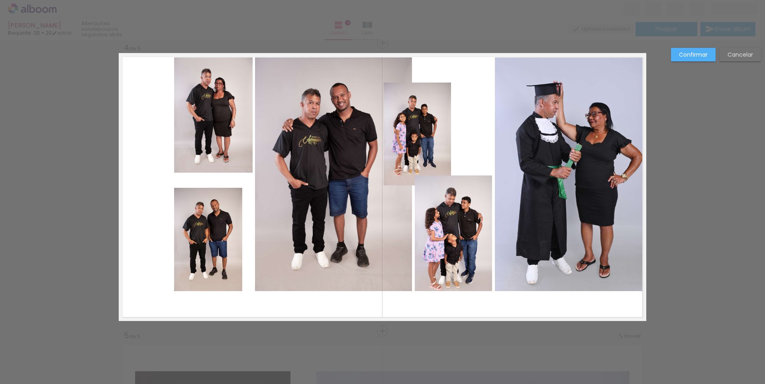
click at [0, 0] on slot "Cancelar" at bounding box center [0, 0] width 0 height 0
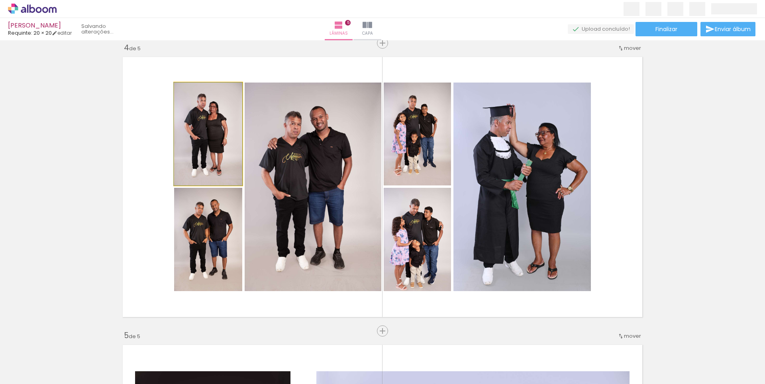
click at [216, 133] on quentale-photo at bounding box center [208, 133] width 68 height 103
click at [226, 136] on quentale-photo at bounding box center [208, 133] width 68 height 103
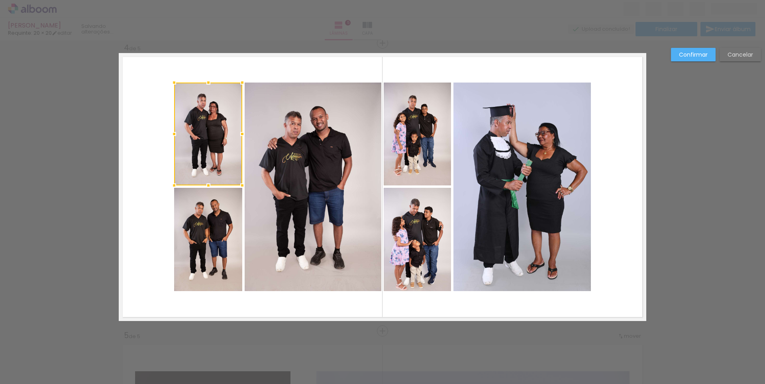
click at [277, 148] on quentale-photo at bounding box center [313, 186] width 137 height 208
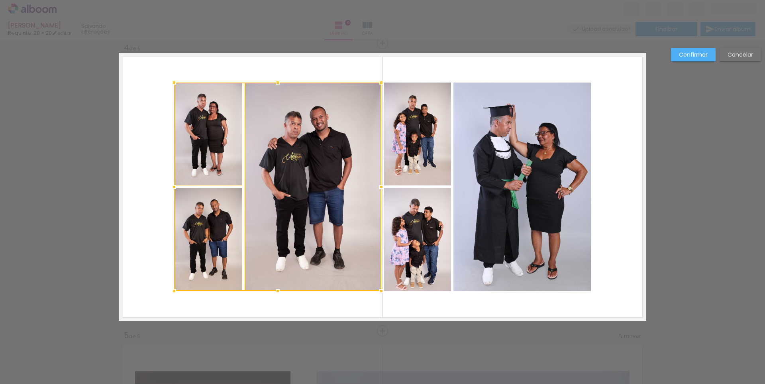
click at [210, 243] on div at bounding box center [277, 186] width 207 height 208
click at [220, 215] on div at bounding box center [277, 186] width 207 height 208
click at [281, 173] on div at bounding box center [277, 186] width 207 height 208
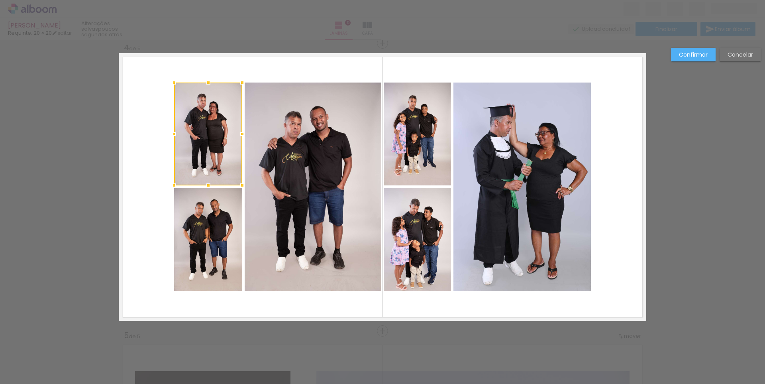
click at [281, 173] on quentale-photo at bounding box center [313, 186] width 137 height 208
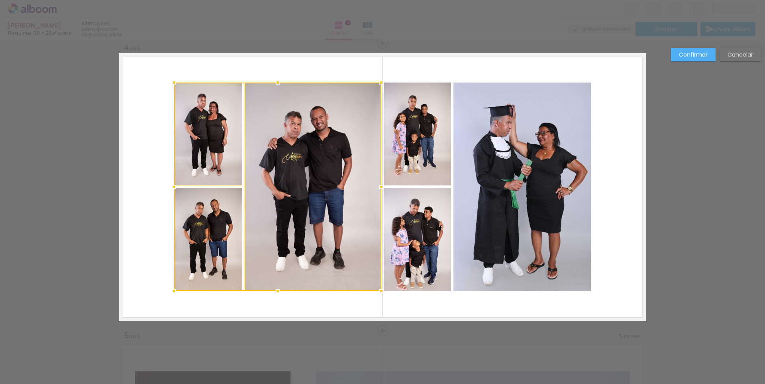
click at [394, 156] on quentale-photo at bounding box center [417, 133] width 67 height 103
click at [408, 220] on div at bounding box center [312, 186] width 277 height 208
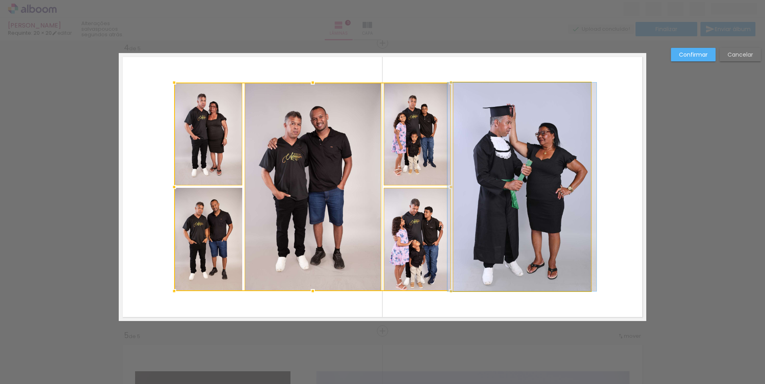
click at [515, 195] on quentale-photo at bounding box center [521, 186] width 137 height 208
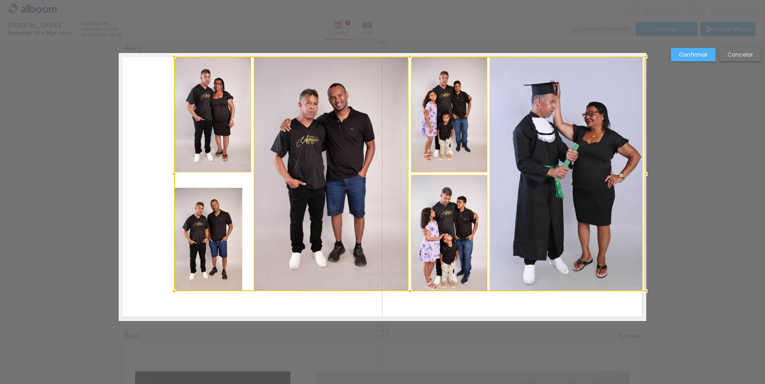
drag, startPoint x: 589, startPoint y: 83, endPoint x: 643, endPoint y: 57, distance: 59.5
click at [643, 57] on div at bounding box center [646, 57] width 16 height 16
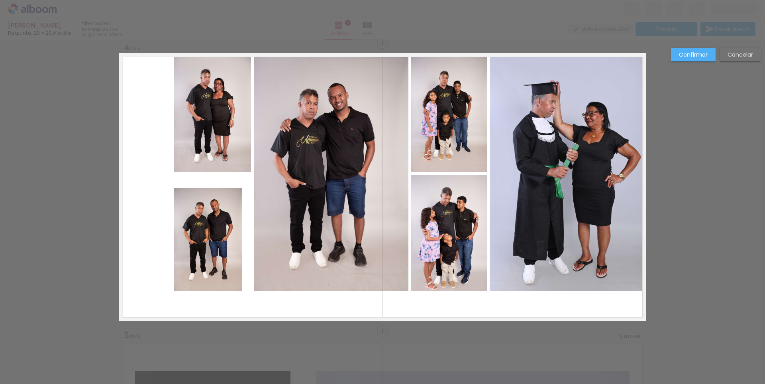
click at [0, 0] on slot "Cancelar" at bounding box center [0, 0] width 0 height 0
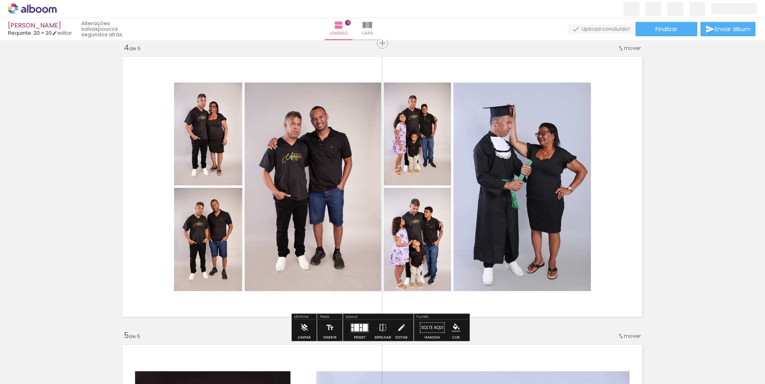
click at [206, 145] on quentale-photo at bounding box center [208, 133] width 68 height 103
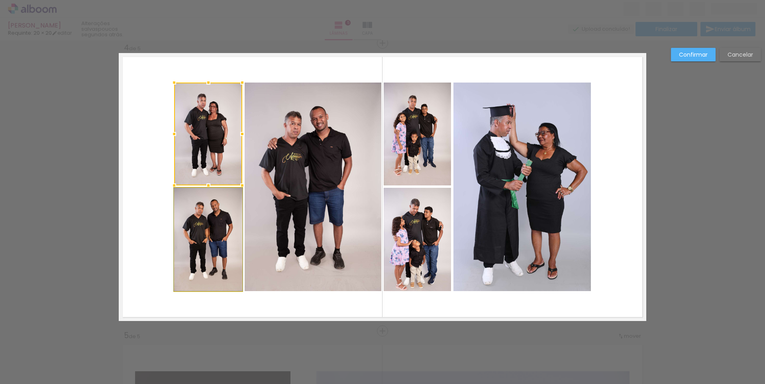
click at [196, 224] on quentale-photo at bounding box center [208, 239] width 68 height 103
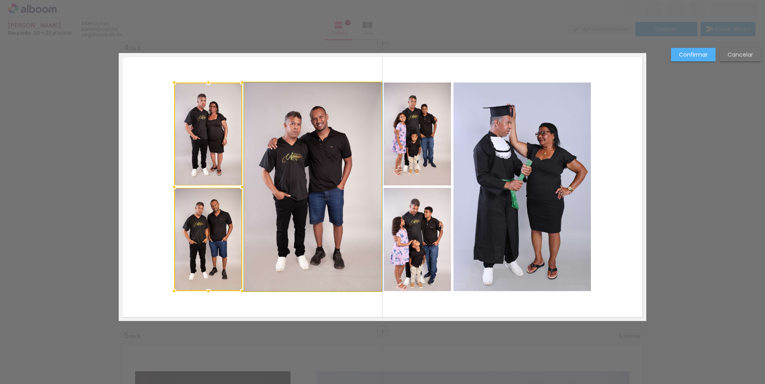
click at [300, 196] on quentale-photo at bounding box center [313, 186] width 137 height 208
click at [402, 136] on quentale-photo at bounding box center [417, 133] width 67 height 103
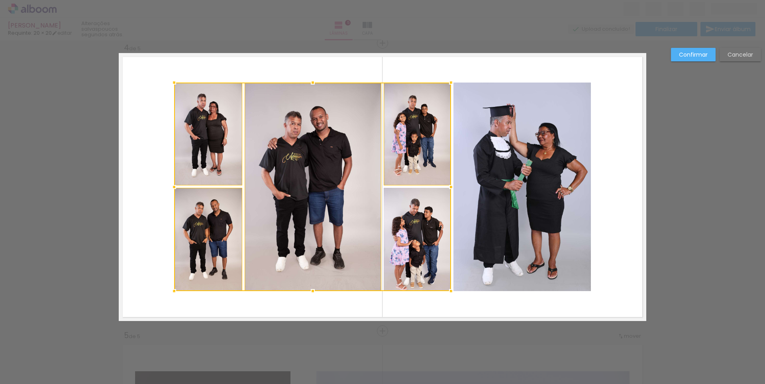
click at [407, 219] on div at bounding box center [312, 186] width 277 height 208
click at [506, 196] on quentale-photo at bounding box center [521, 186] width 137 height 208
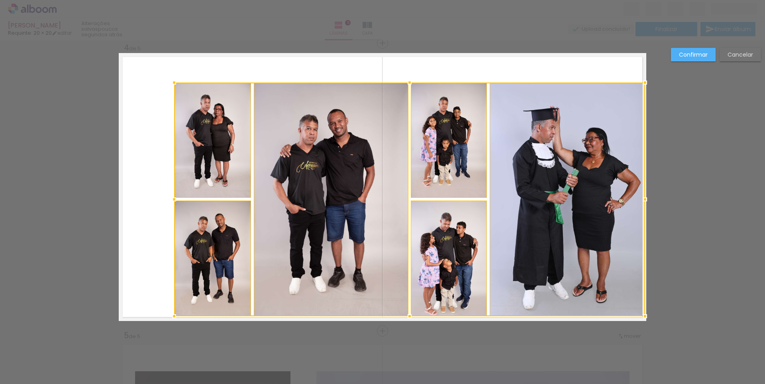
drag, startPoint x: 589, startPoint y: 290, endPoint x: 640, endPoint y: 315, distance: 57.2
click at [640, 315] on div at bounding box center [645, 316] width 16 height 16
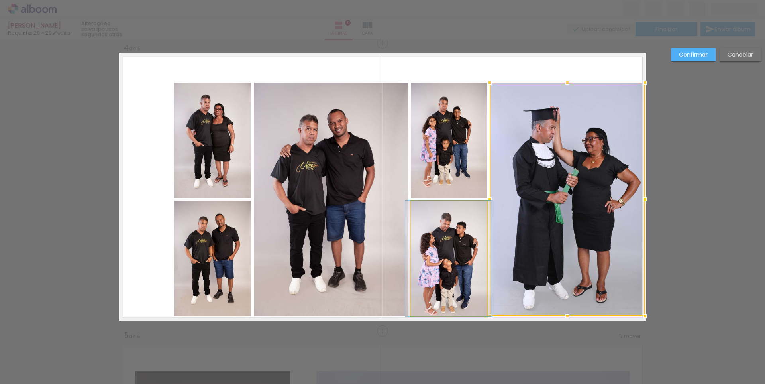
click at [444, 256] on quentale-photo at bounding box center [449, 258] width 76 height 116
click at [461, 171] on div at bounding box center [528, 199] width 234 height 234
click at [371, 169] on quentale-photo at bounding box center [331, 199] width 155 height 234
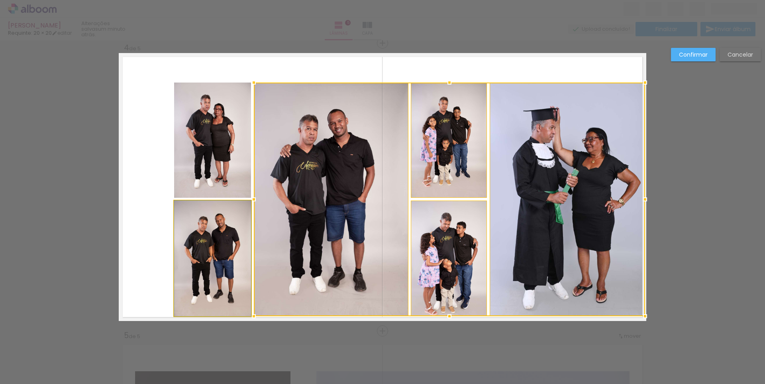
click at [215, 262] on quentale-photo at bounding box center [212, 258] width 77 height 116
click at [226, 169] on div at bounding box center [409, 199] width 471 height 234
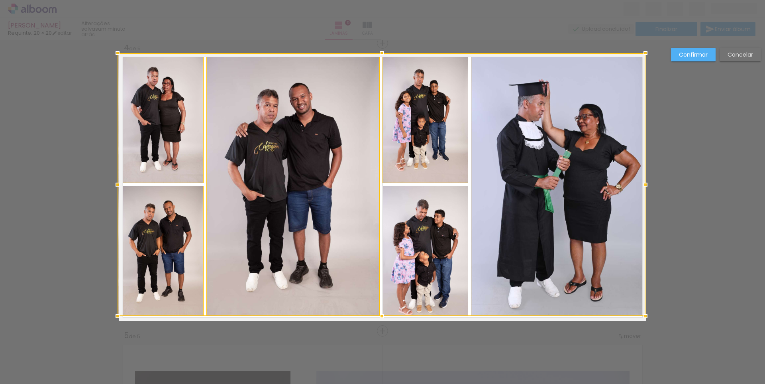
drag, startPoint x: 172, startPoint y: 82, endPoint x: 119, endPoint y: 52, distance: 61.6
click at [119, 52] on div at bounding box center [118, 53] width 16 height 16
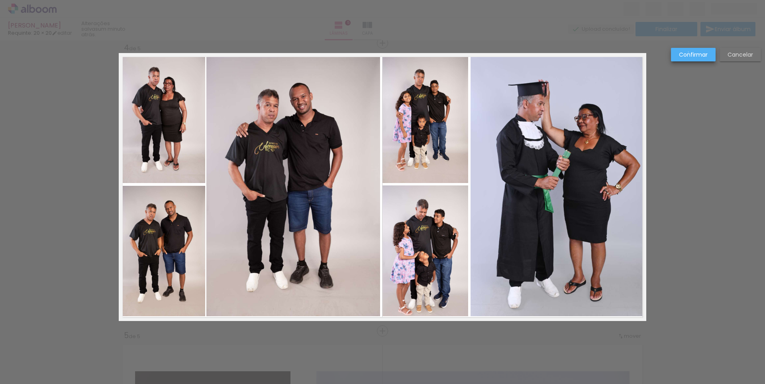
click at [0, 0] on slot "Confirmar" at bounding box center [0, 0] width 0 height 0
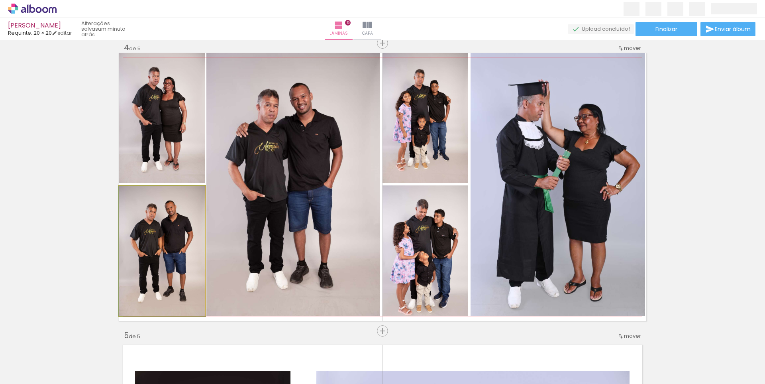
drag, startPoint x: 162, startPoint y: 247, endPoint x: 167, endPoint y: 247, distance: 4.4
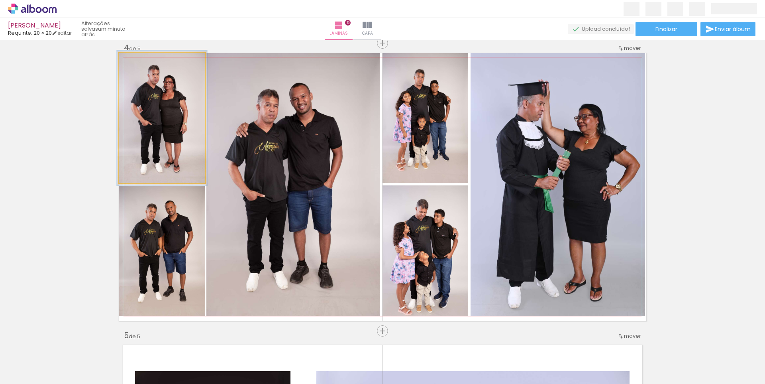
type paper-slider "104"
click at [139, 62] on div at bounding box center [138, 61] width 13 height 13
drag, startPoint x: 158, startPoint y: 111, endPoint x: 162, endPoint y: 113, distance: 4.3
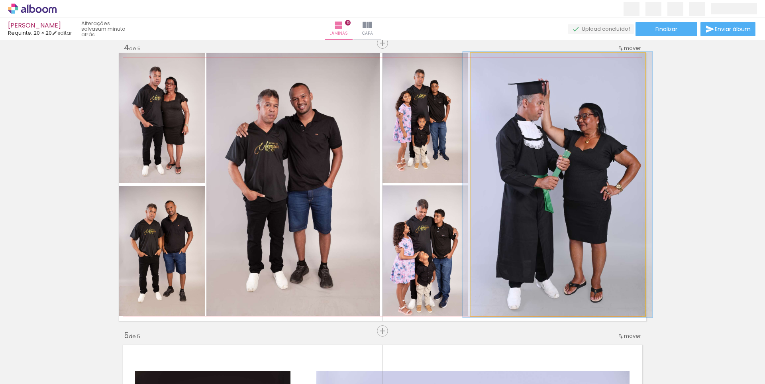
type paper-slider "101"
click at [491, 64] on div at bounding box center [489, 61] width 13 height 13
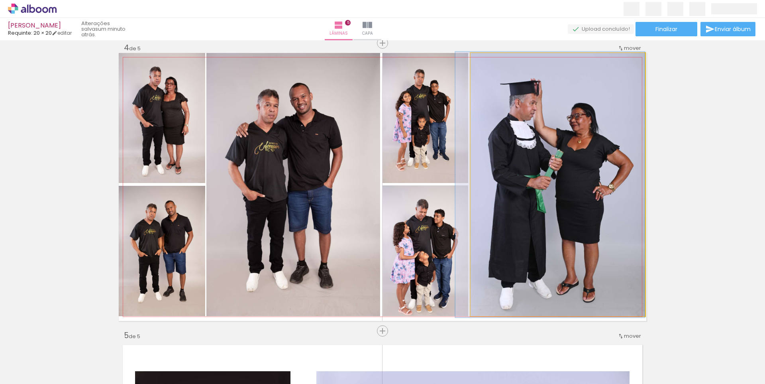
drag, startPoint x: 591, startPoint y: 155, endPoint x: 582, endPoint y: 155, distance: 8.4
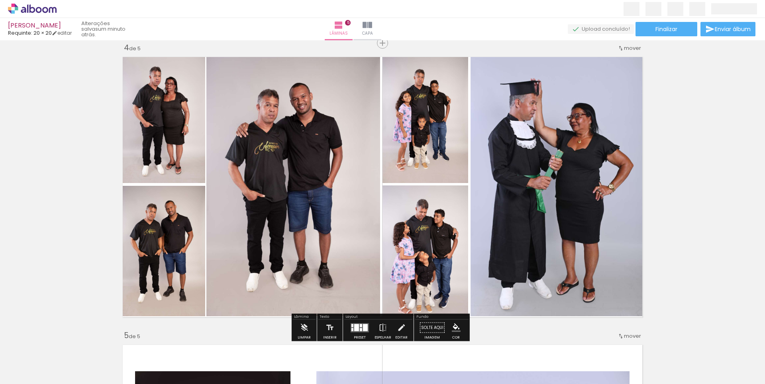
click at [696, 150] on div "Inserir lâmina 1 de 5 Inserir lâmina 2 de 5 Inserir lâmina 3 de 5 Inserir lâmin…" at bounding box center [382, 33] width 765 height 1727
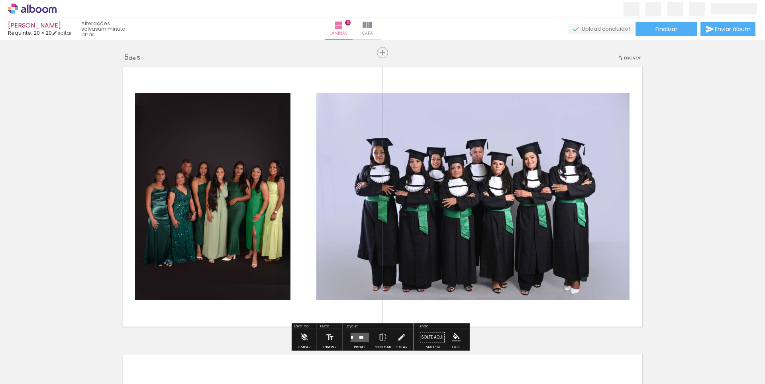
scroll to position [1152, 0]
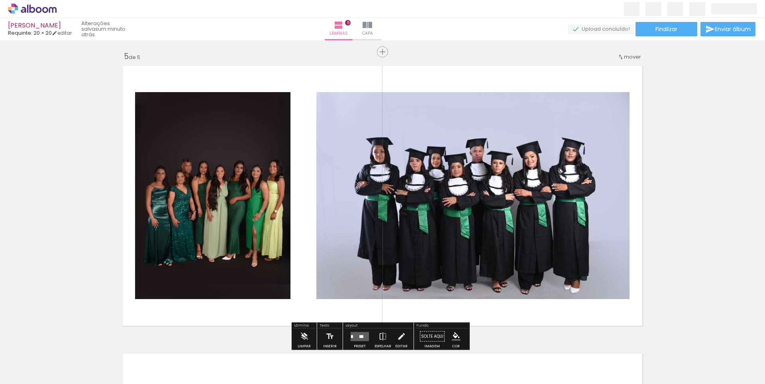
click at [542, 200] on quentale-photo at bounding box center [472, 195] width 313 height 207
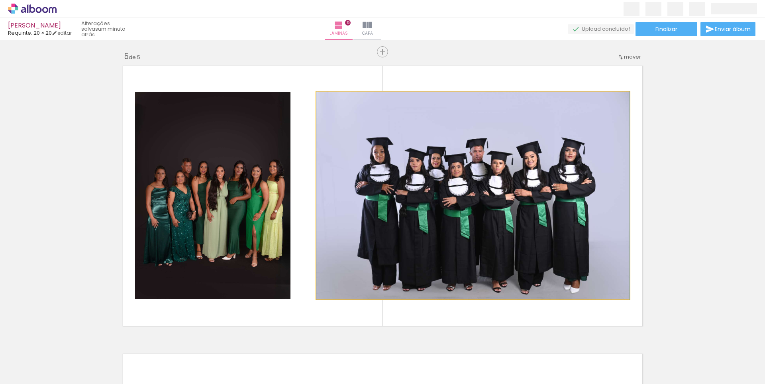
click at [542, 200] on quentale-photo at bounding box center [472, 195] width 313 height 207
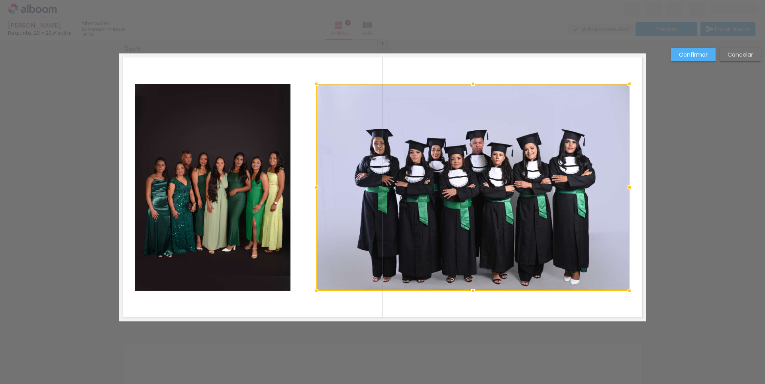
scroll to position [1161, 0]
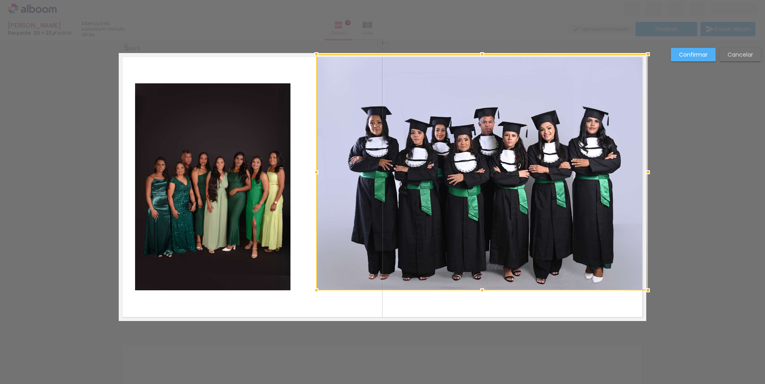
drag, startPoint x: 632, startPoint y: 76, endPoint x: 640, endPoint y: 56, distance: 21.8
click at [640, 56] on div at bounding box center [648, 54] width 16 height 16
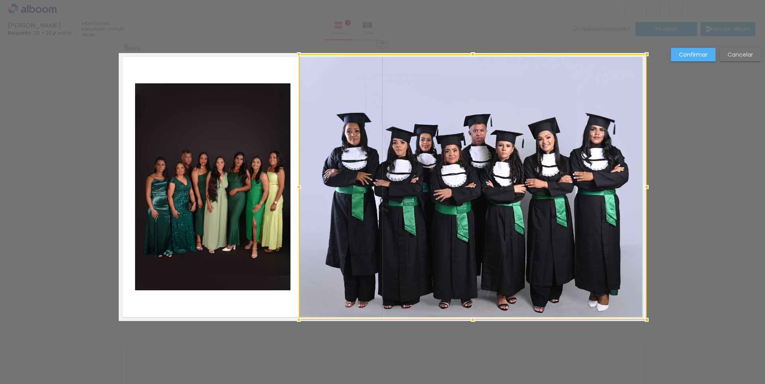
drag, startPoint x: 312, startPoint y: 302, endPoint x: 297, endPoint y: 320, distance: 22.9
click at [298, 320] on div at bounding box center [299, 320] width 16 height 16
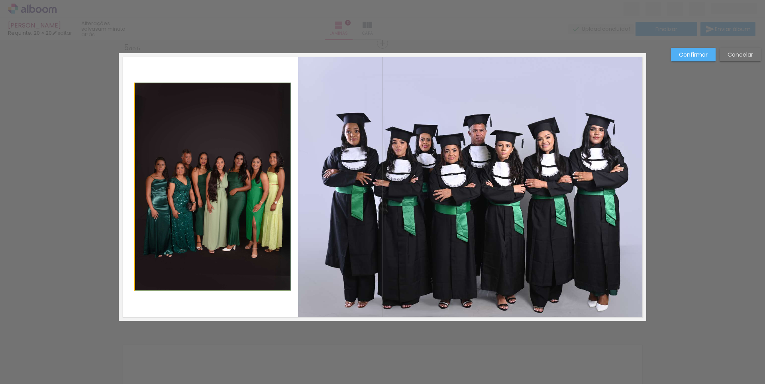
click at [223, 213] on quentale-photo at bounding box center [212, 186] width 155 height 207
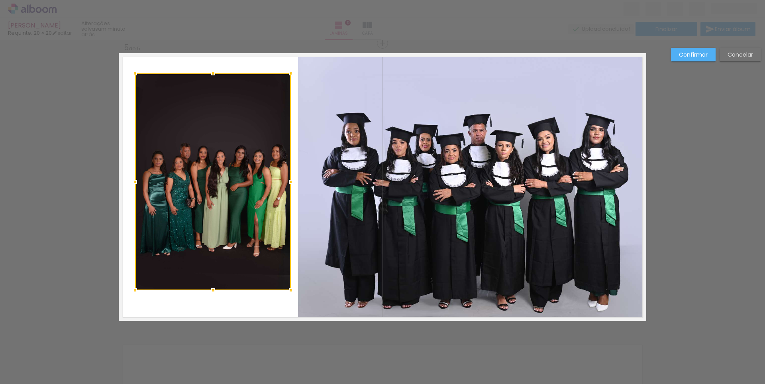
drag, startPoint x: 287, startPoint y: 84, endPoint x: 287, endPoint y: 75, distance: 8.8
click at [287, 75] on div at bounding box center [291, 73] width 16 height 16
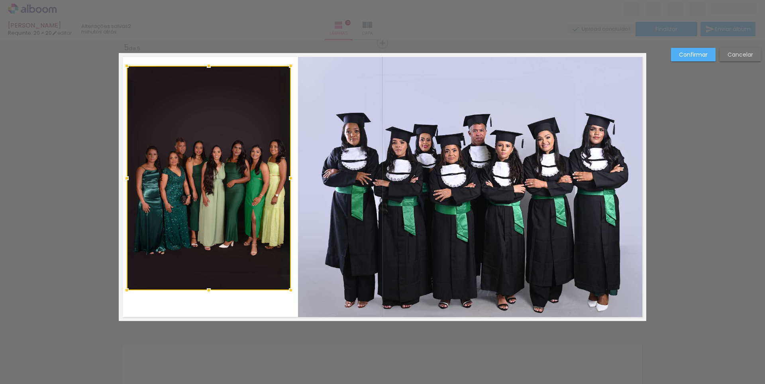
drag, startPoint x: 133, startPoint y: 73, endPoint x: 124, endPoint y: 65, distance: 11.3
click at [124, 65] on div at bounding box center [127, 66] width 16 height 16
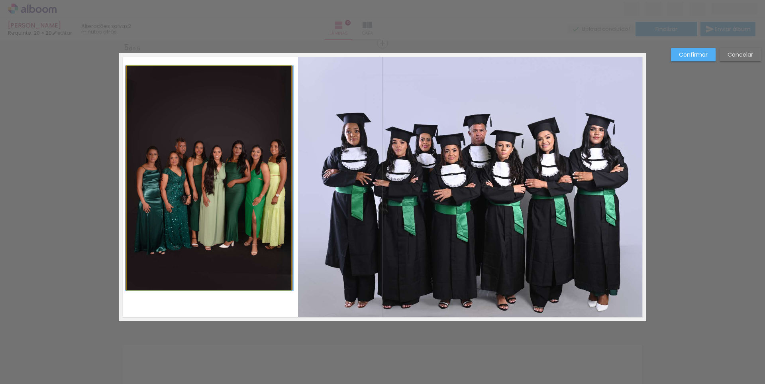
drag, startPoint x: 201, startPoint y: 161, endPoint x: 201, endPoint y: 175, distance: 14.4
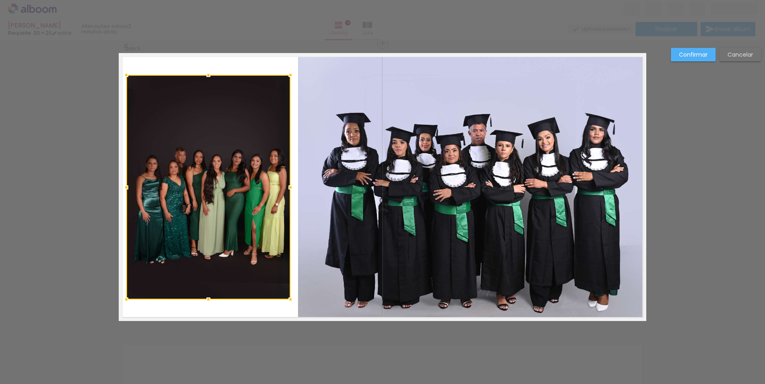
drag, startPoint x: 223, startPoint y: 112, endPoint x: 222, endPoint y: 120, distance: 8.0
click at [222, 120] on div at bounding box center [208, 187] width 164 height 224
click at [0, 0] on slot "Confirmar" at bounding box center [0, 0] width 0 height 0
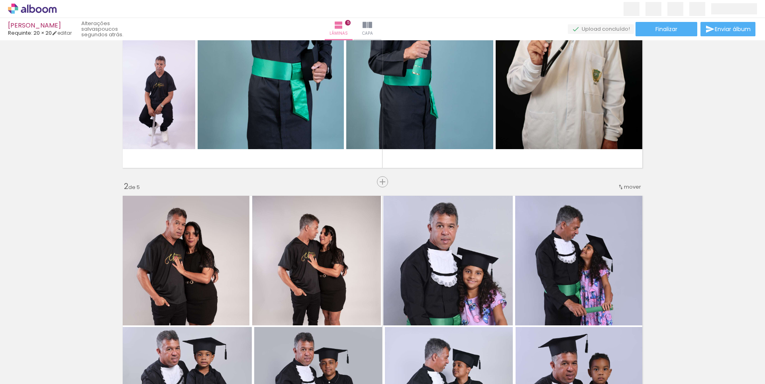
scroll to position [0, 0]
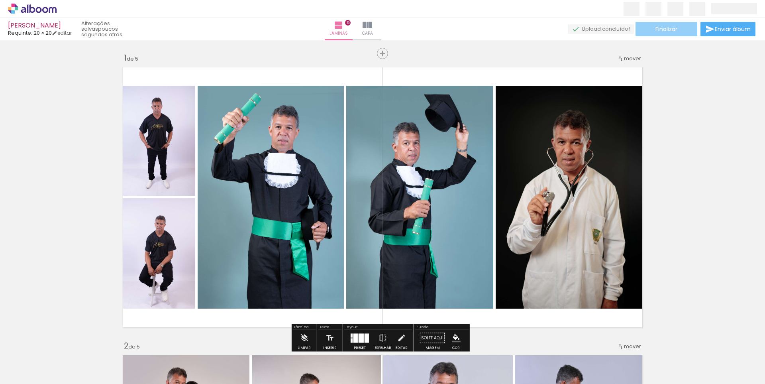
click at [670, 31] on span "Finalizar" at bounding box center [666, 29] width 22 height 6
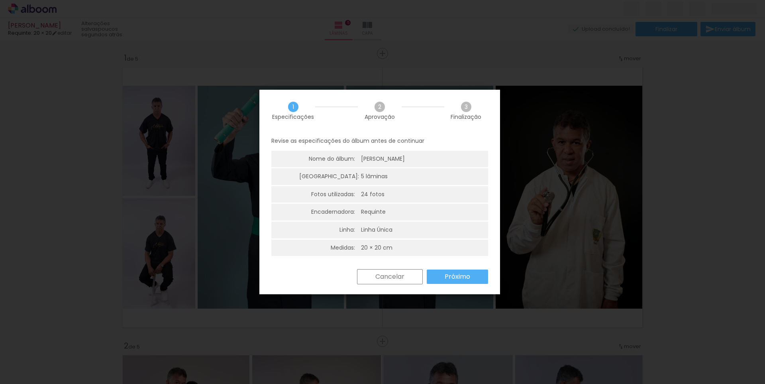
click at [476, 277] on paper-button "Próximo" at bounding box center [457, 276] width 61 height 14
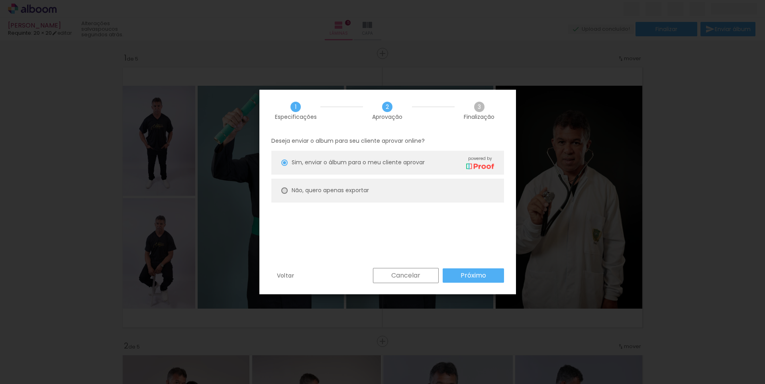
click at [286, 190] on div at bounding box center [284, 190] width 6 height 6
type paper-radio-button "on"
click at [0, 0] on slot "Cancelar" at bounding box center [0, 0] width 0 height 0
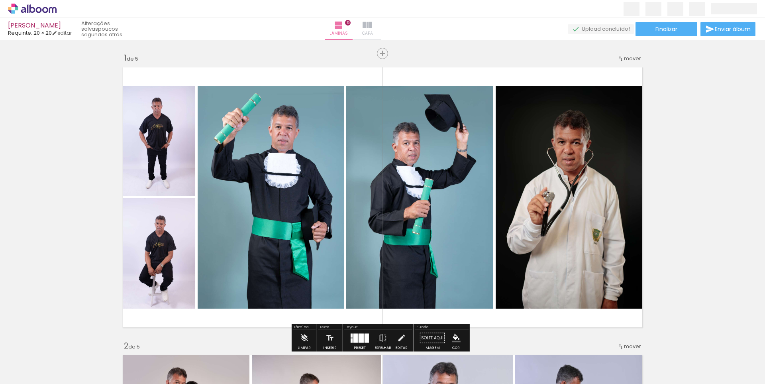
click at [381, 25] on paper-button "Capa" at bounding box center [367, 29] width 28 height 22
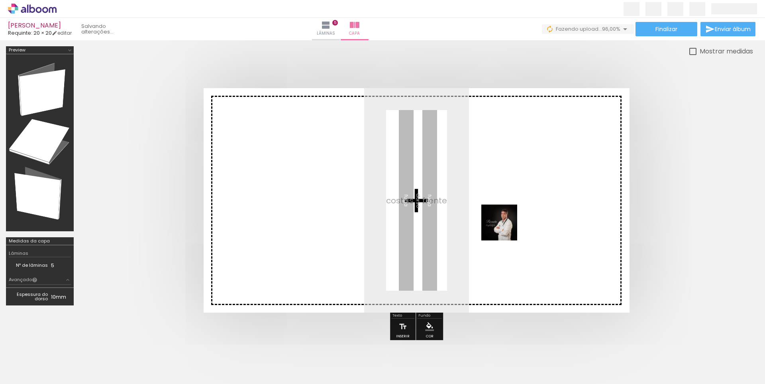
drag, startPoint x: 89, startPoint y: 360, endPoint x: 505, endPoint y: 228, distance: 436.5
click at [505, 228] on quentale-workspace at bounding box center [382, 192] width 765 height 384
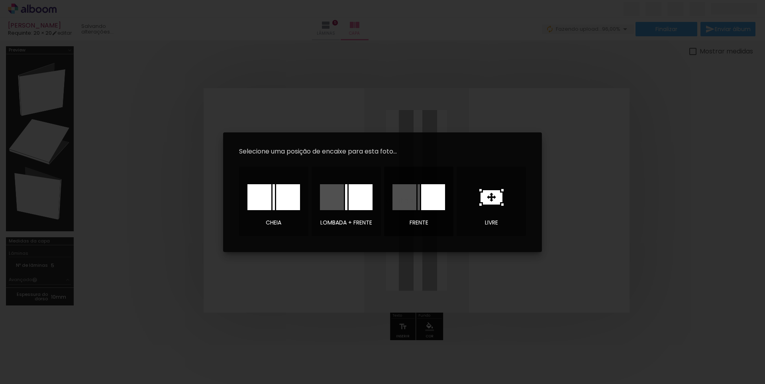
click at [426, 197] on div at bounding box center [433, 197] width 24 height 26
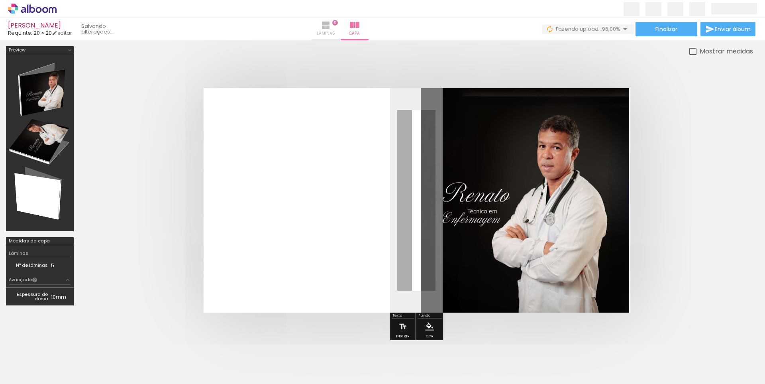
click at [331, 26] on iron-icon at bounding box center [326, 25] width 10 height 10
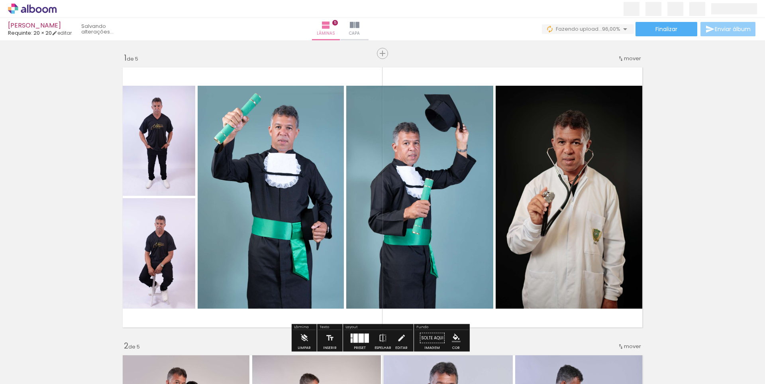
click at [716, 27] on span "Enviar álbum" at bounding box center [733, 29] width 36 height 6
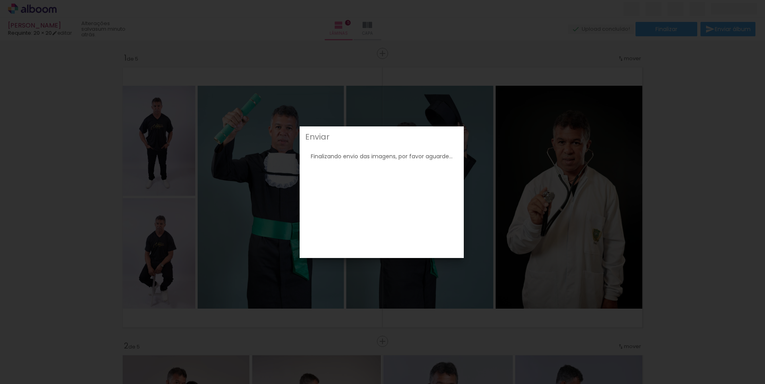
click at [635, 133] on iron-overlay-backdrop at bounding box center [382, 192] width 765 height 384
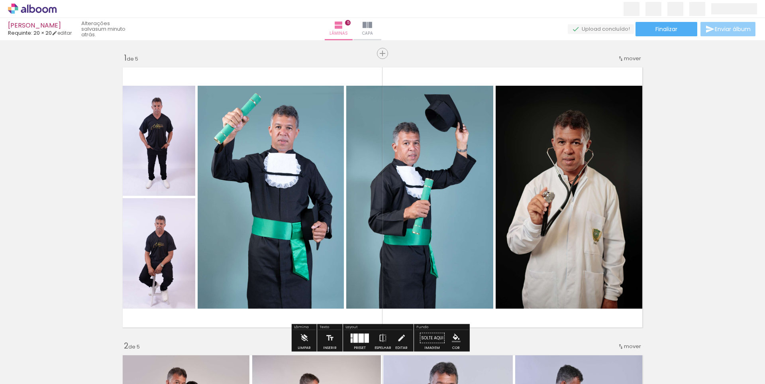
click at [726, 30] on span "Enviar álbum" at bounding box center [733, 29] width 36 height 6
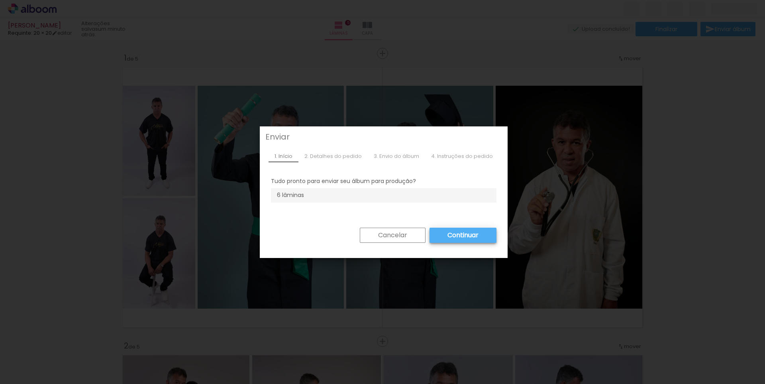
click at [465, 230] on paper-button "Continuar" at bounding box center [463, 235] width 67 height 15
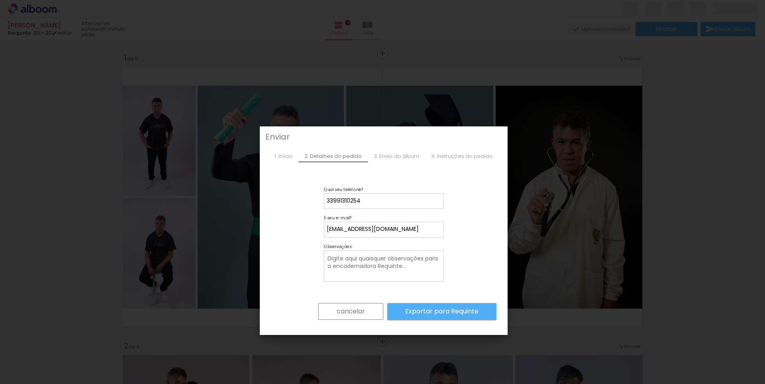
click at [0, 0] on slot "Exportar para Requinte" at bounding box center [0, 0] width 0 height 0
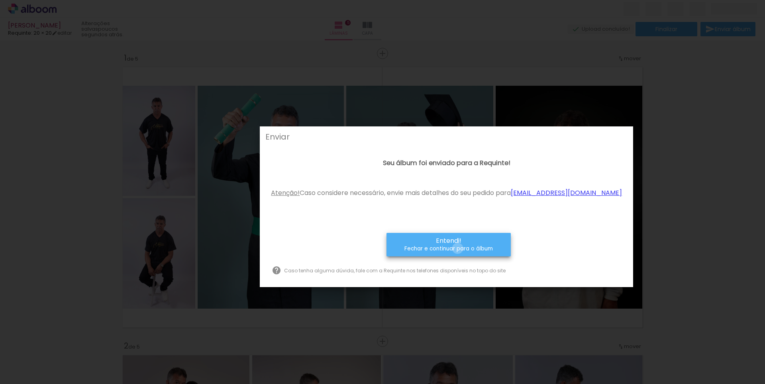
click at [465, 253] on small "Fechar e continuar para o álbum" at bounding box center [448, 249] width 88 height 8
